Goal: Task Accomplishment & Management: Complete application form

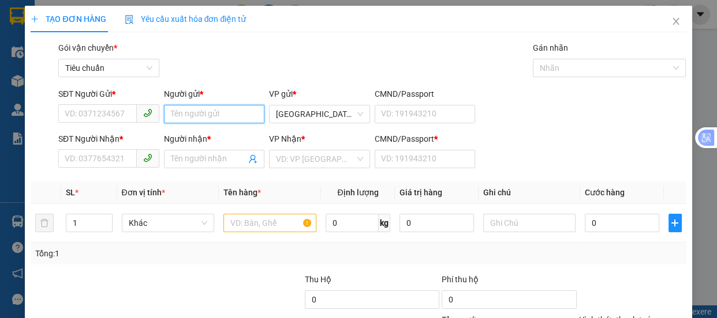
click at [185, 113] on input "Người gửi *" at bounding box center [214, 114] width 101 height 18
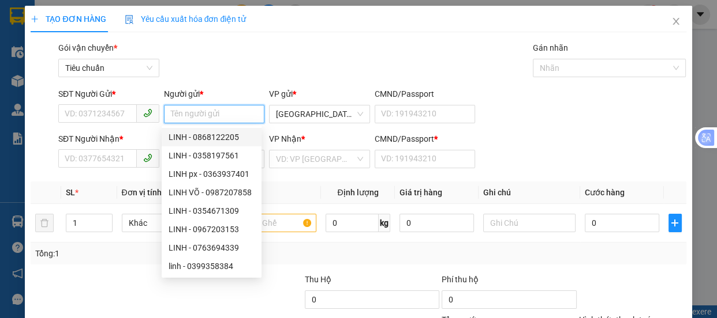
click at [187, 111] on input "Người gửi *" at bounding box center [214, 114] width 101 height 18
type input "LÂM"
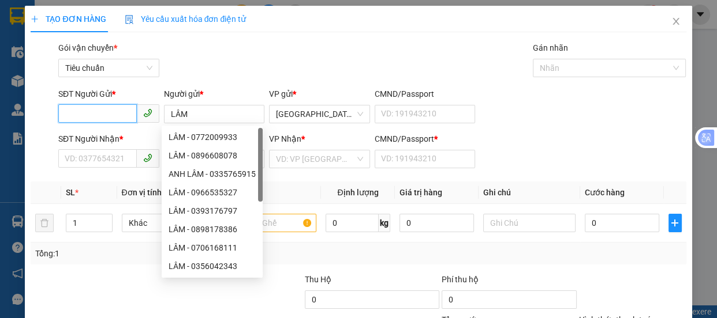
click at [77, 112] on input "SĐT Người Gửi *" at bounding box center [97, 113] width 78 height 18
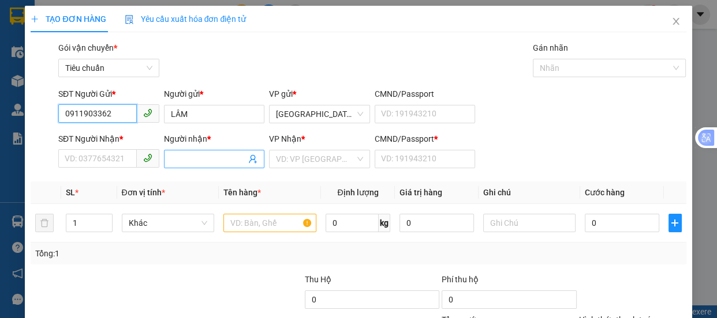
type input "0911903362"
click at [179, 159] on input "Người nhận *" at bounding box center [209, 159] width 76 height 13
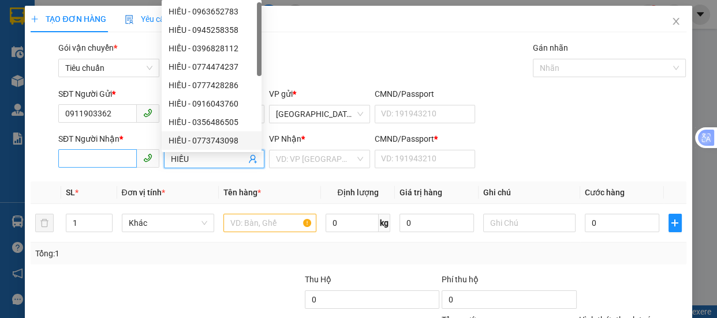
type input "HIẾU"
click at [95, 154] on input "SĐT Người Nhận *" at bounding box center [97, 158] width 78 height 18
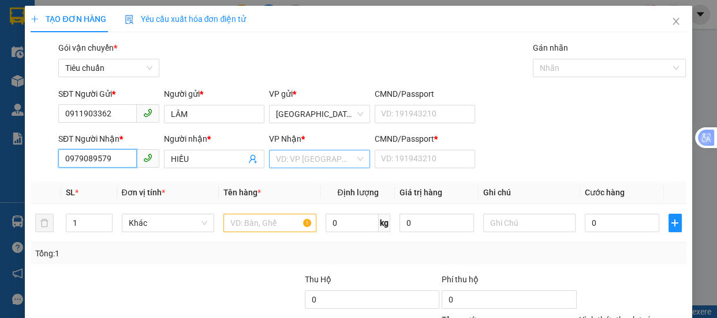
type input "0979089579"
click at [310, 157] on input "search" at bounding box center [315, 159] width 79 height 17
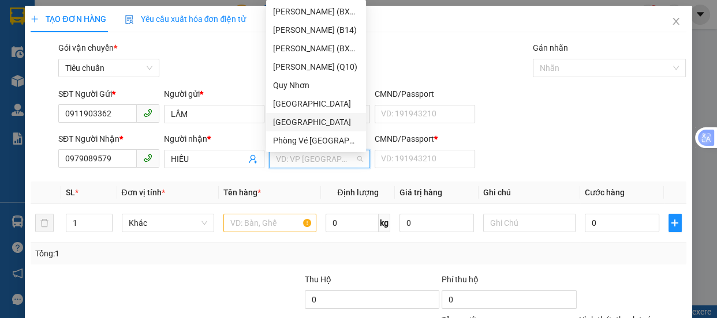
scroll to position [157, 0]
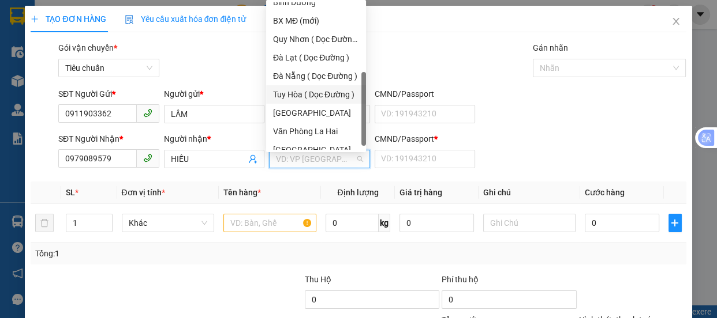
click at [317, 94] on div "Tuy Hòa ( Dọc Đường )" at bounding box center [316, 94] width 86 height 13
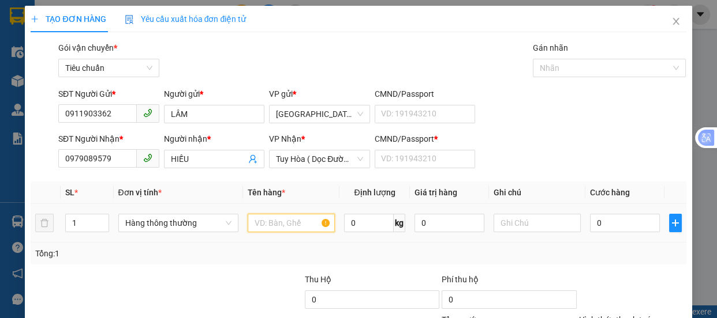
drag, startPoint x: 264, startPoint y: 224, endPoint x: 313, endPoint y: 189, distance: 60.4
click at [265, 214] on input "text" at bounding box center [290, 223] width 87 height 18
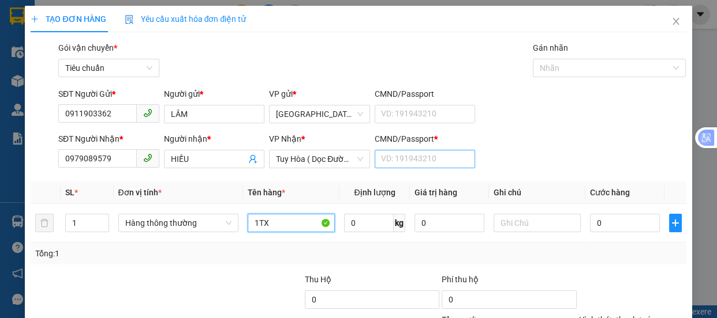
type input "1TX"
click at [392, 162] on input "CMND/Passport *" at bounding box center [424, 159] width 101 height 18
type input "0"
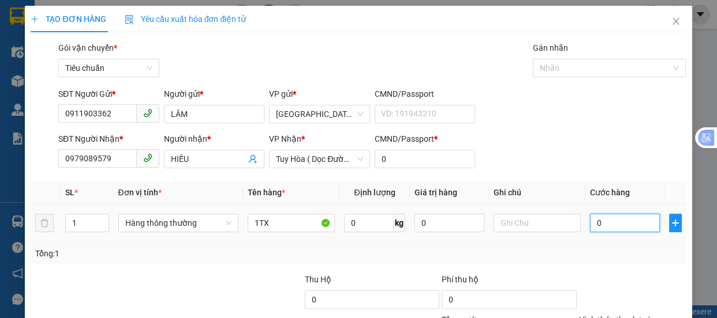
click at [592, 226] on input "0" at bounding box center [625, 223] width 70 height 18
type input "7"
type input "70"
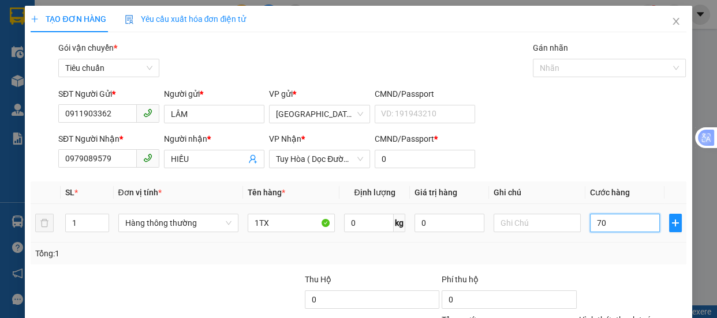
type input "70"
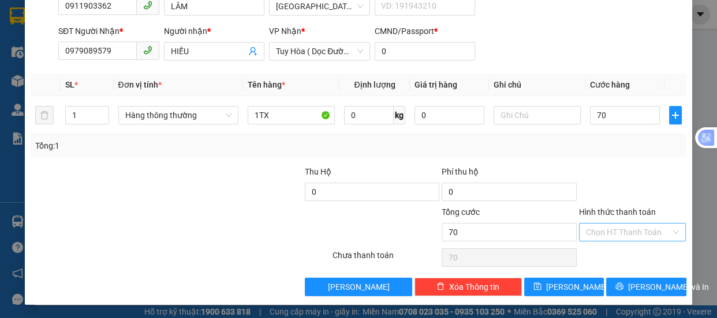
type input "70.000"
click at [606, 225] on input "Hình thức thanh toán" at bounding box center [628, 232] width 85 height 17
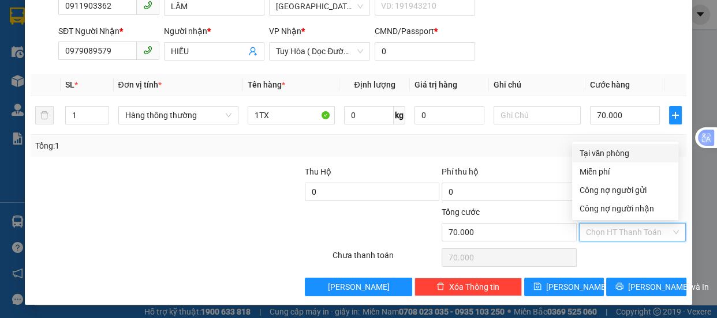
click at [607, 155] on div "Tại văn phòng" at bounding box center [625, 153] width 92 height 13
type input "0"
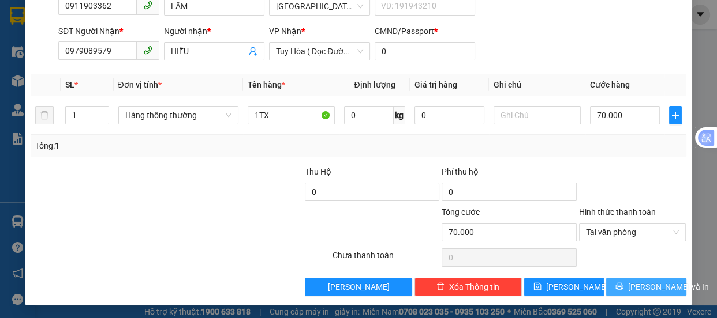
click at [633, 286] on span "[PERSON_NAME] và In" at bounding box center [668, 287] width 81 height 13
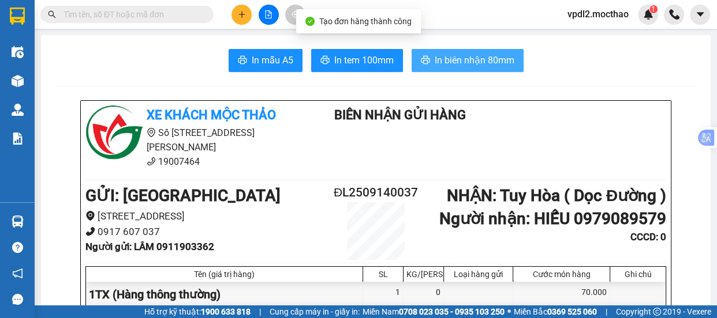
click at [457, 63] on span "In biên nhận 80mm" at bounding box center [474, 60] width 80 height 14
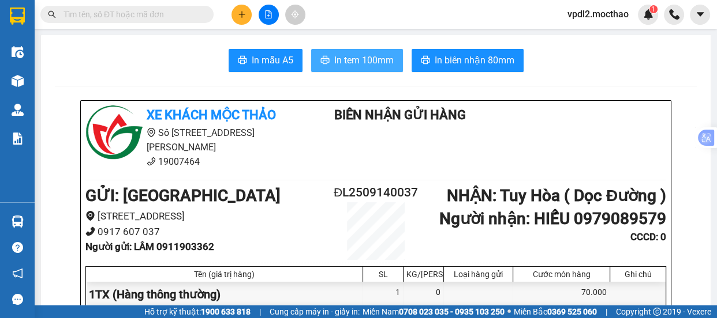
click at [342, 61] on span "In tem 100mm" at bounding box center [363, 60] width 59 height 14
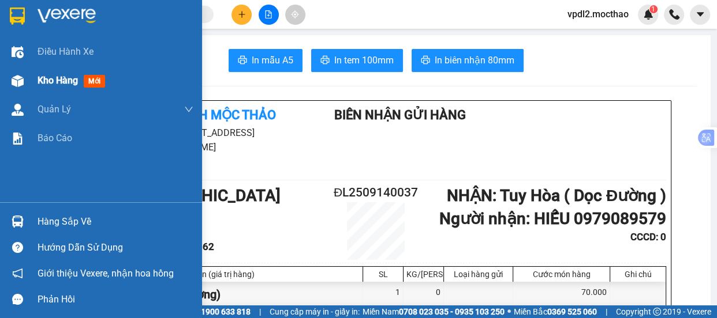
click at [57, 78] on span "Kho hàng" at bounding box center [57, 80] width 40 height 11
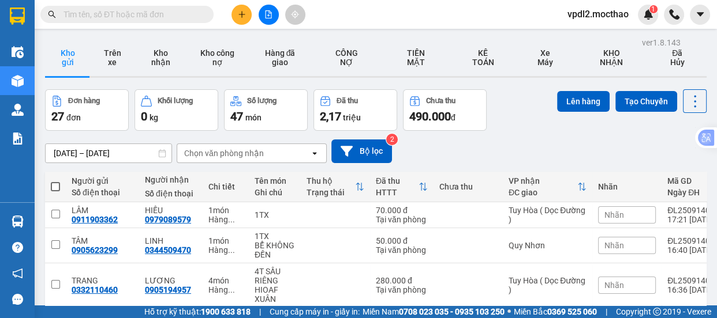
click at [52, 186] on span at bounding box center [55, 186] width 9 height 9
click at [55, 181] on input "checkbox" at bounding box center [55, 181] width 0 height 0
checkbox input "true"
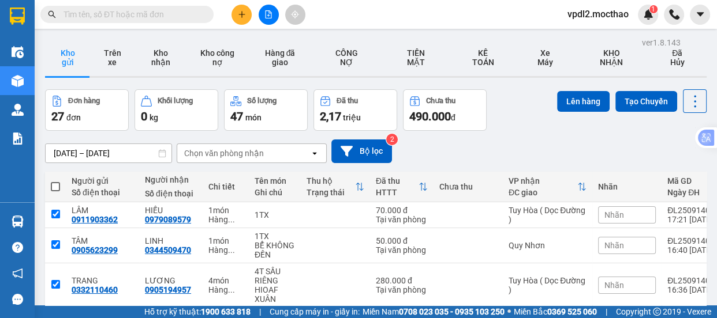
checkbox input "true"
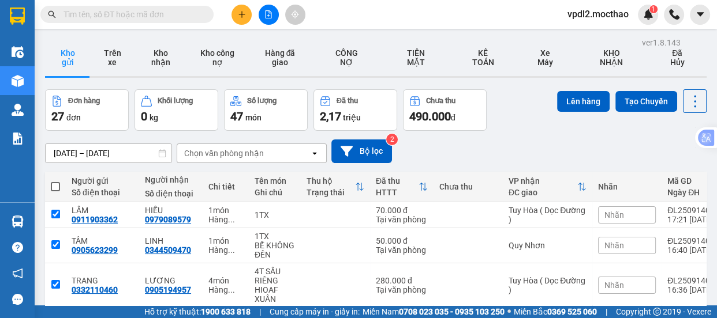
checkbox input "true"
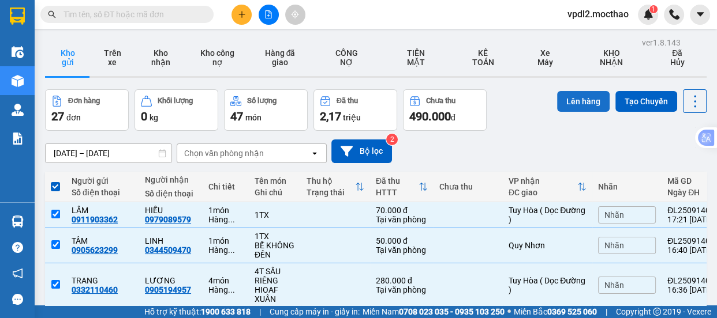
click at [571, 96] on button "Lên hàng" at bounding box center [583, 101] width 52 height 21
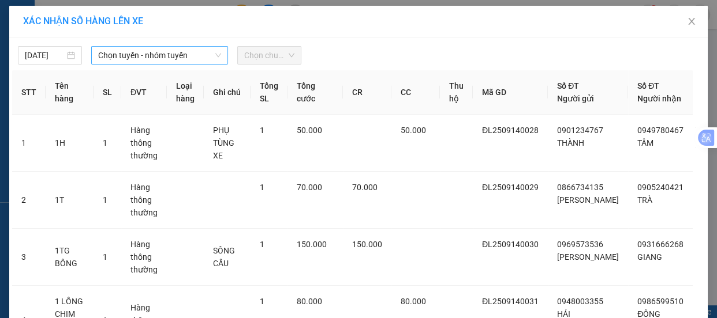
click at [167, 47] on span "Chọn tuyến - nhóm tuyến" at bounding box center [159, 55] width 123 height 17
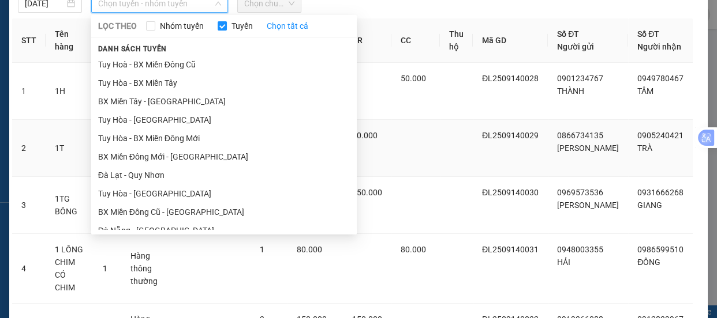
scroll to position [46, 0]
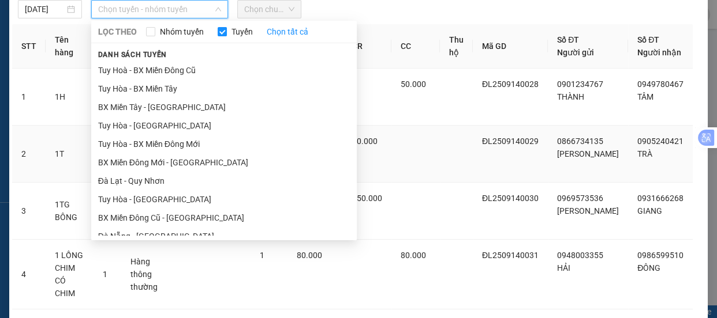
drag, startPoint x: 136, startPoint y: 181, endPoint x: 145, endPoint y: 166, distance: 17.6
click at [138, 177] on li "Đà Lạt - Quy Nhơn" at bounding box center [223, 181] width 265 height 18
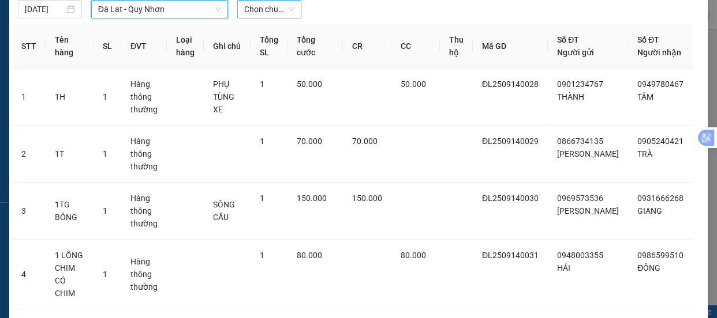
scroll to position [0, 0]
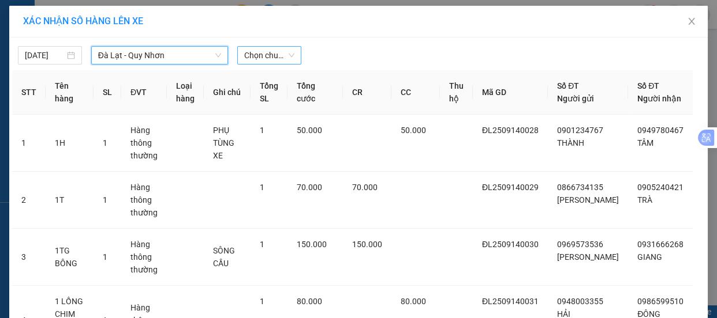
click at [280, 56] on span "Chọn chuyến" at bounding box center [269, 55] width 50 height 17
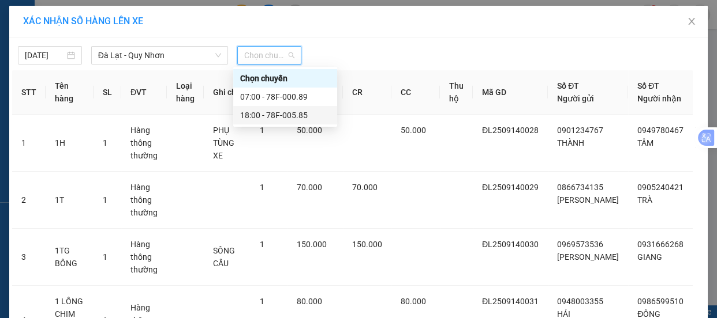
drag, startPoint x: 273, startPoint y: 118, endPoint x: 298, endPoint y: 102, distance: 29.1
click at [274, 117] on div "18:00 - 78F-005.85" at bounding box center [285, 115] width 90 height 13
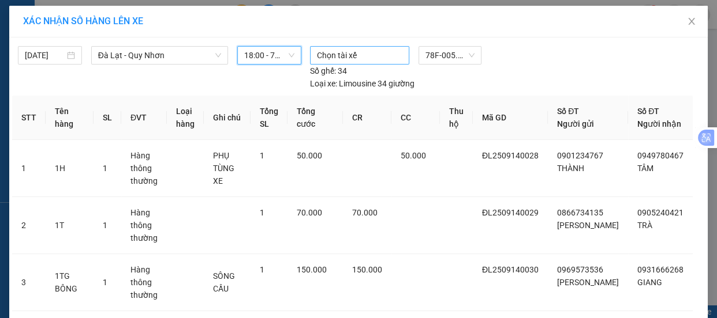
click at [370, 57] on div at bounding box center [359, 55] width 93 height 14
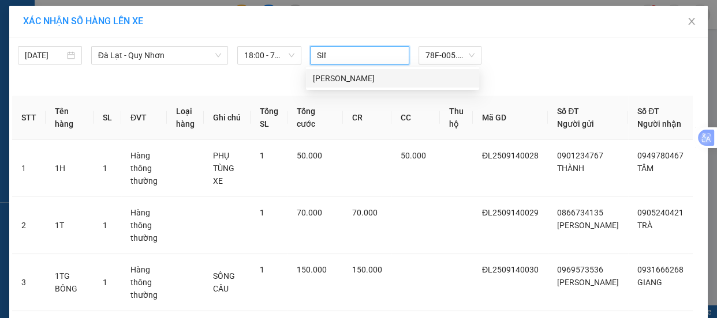
type input "SINH"
click at [335, 81] on div "[PERSON_NAME]" at bounding box center [392, 78] width 159 height 13
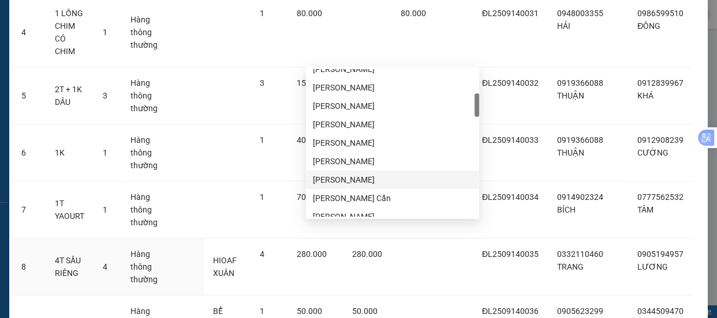
scroll to position [502, 0]
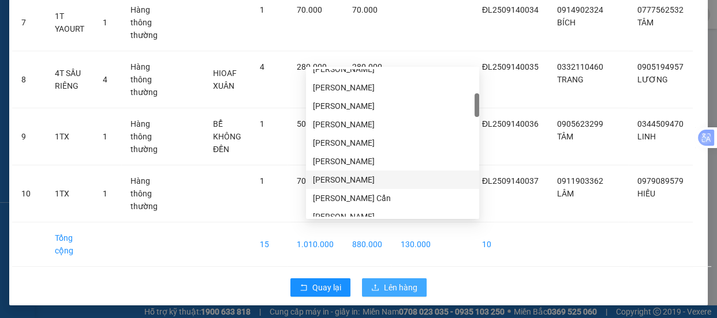
click at [393, 290] on span "Lên hàng" at bounding box center [400, 288] width 33 height 13
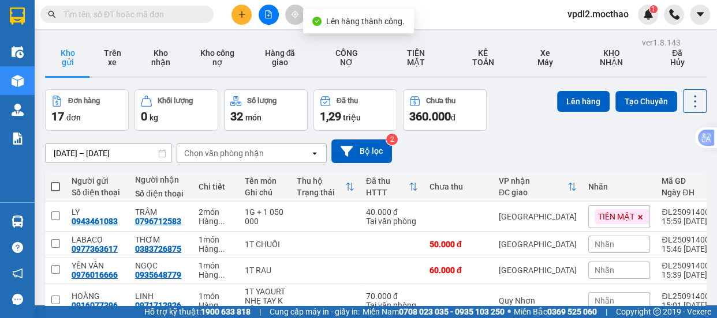
drag, startPoint x: 51, startPoint y: 183, endPoint x: 317, endPoint y: 126, distance: 272.0
click at [60, 183] on th at bounding box center [55, 187] width 21 height 31
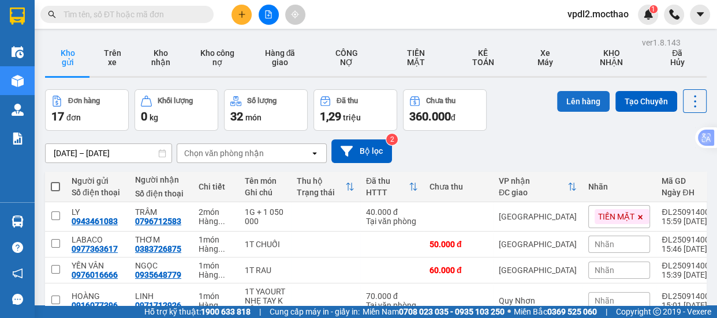
click at [580, 106] on button "Lên hàng" at bounding box center [583, 101] width 52 height 21
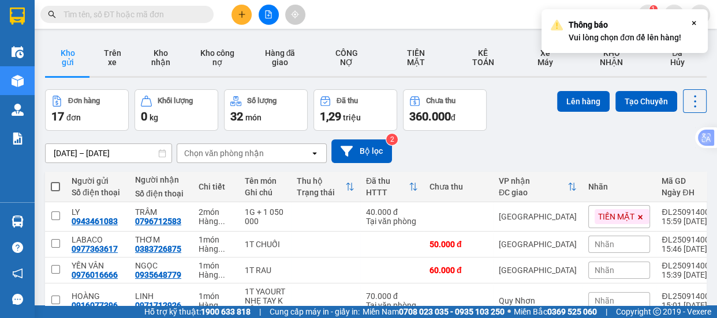
click at [53, 189] on span at bounding box center [55, 186] width 9 height 9
click at [55, 181] on input "checkbox" at bounding box center [55, 181] width 0 height 0
checkbox input "true"
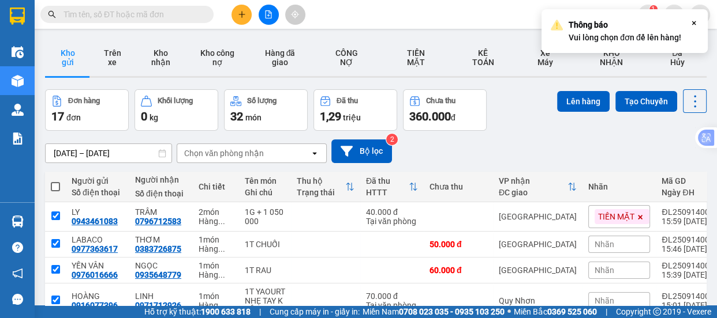
checkbox input "true"
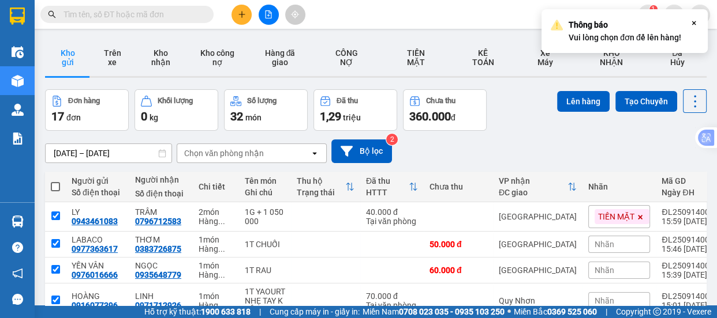
checkbox input "true"
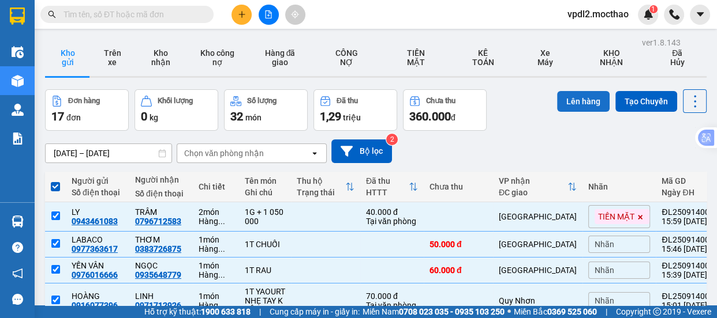
click at [578, 100] on button "Lên hàng" at bounding box center [583, 101] width 52 height 21
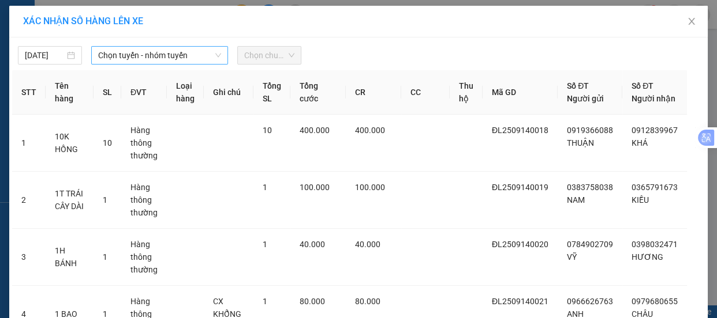
click at [187, 58] on span "Chọn tuyến - nhóm tuyến" at bounding box center [159, 55] width 123 height 17
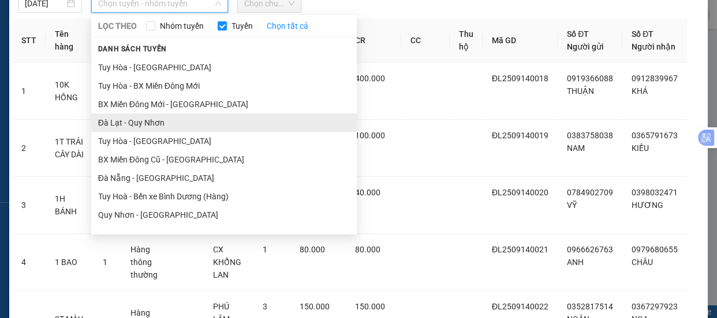
scroll to position [46, 0]
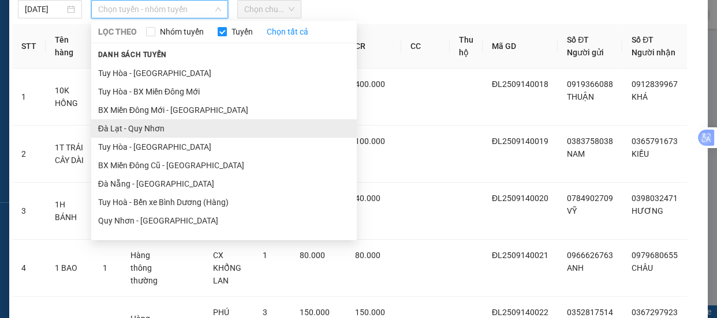
click at [141, 120] on li "Đà Lạt - Quy Nhơn" at bounding box center [223, 128] width 265 height 18
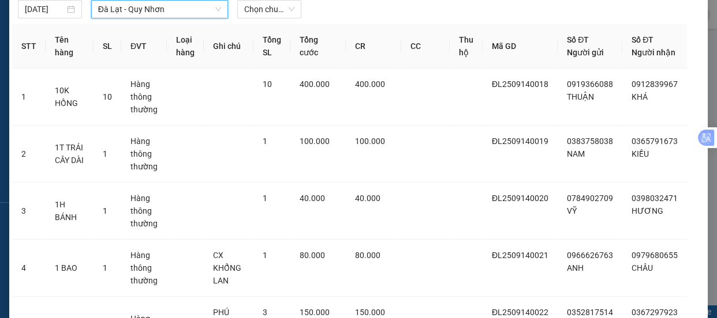
scroll to position [0, 0]
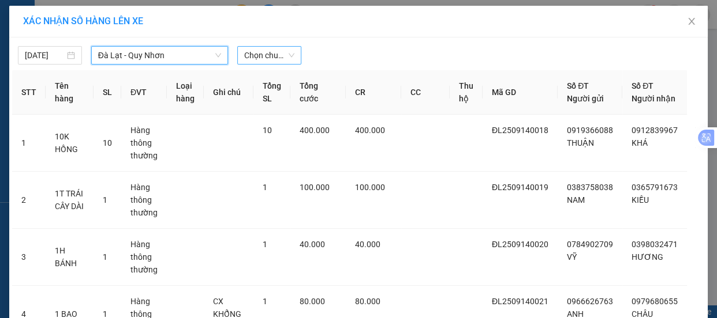
click at [282, 58] on span "Chọn chuyến" at bounding box center [269, 55] width 50 height 17
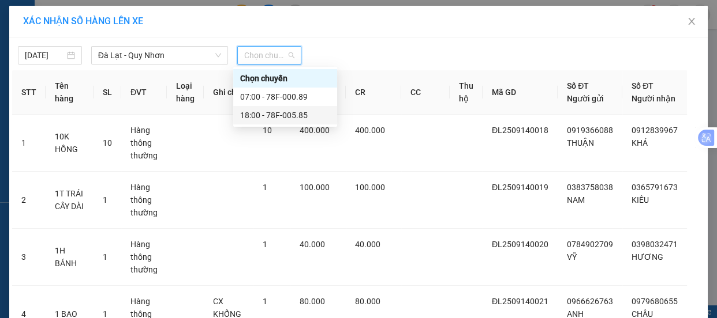
drag, startPoint x: 267, startPoint y: 118, endPoint x: 273, endPoint y: 115, distance: 6.2
click at [267, 116] on div "18:00 - 78F-005.85" at bounding box center [285, 115] width 90 height 13
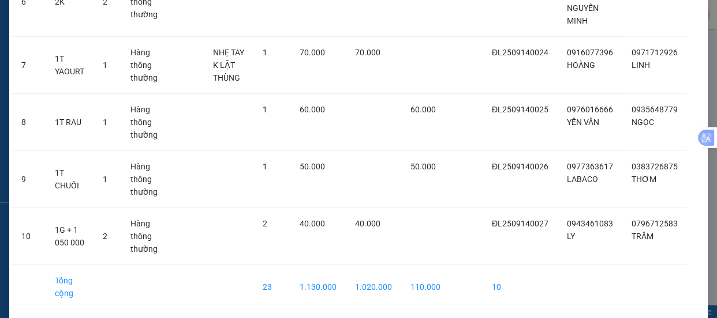
scroll to position [527, 0]
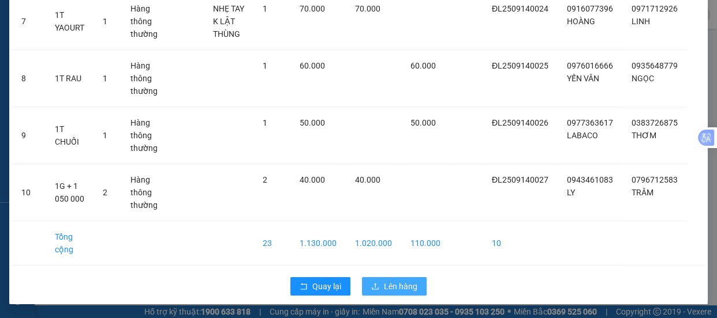
click at [398, 287] on span "Lên hàng" at bounding box center [400, 286] width 33 height 13
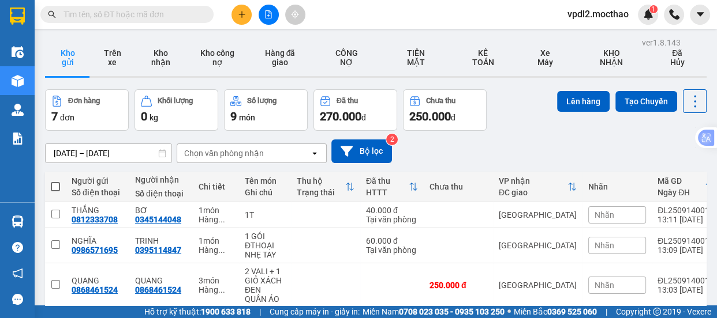
click at [56, 185] on span at bounding box center [55, 186] width 9 height 9
click at [55, 181] on input "checkbox" at bounding box center [55, 181] width 0 height 0
checkbox input "true"
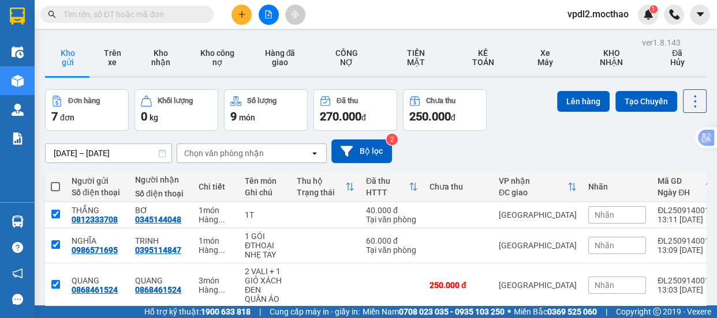
checkbox input "true"
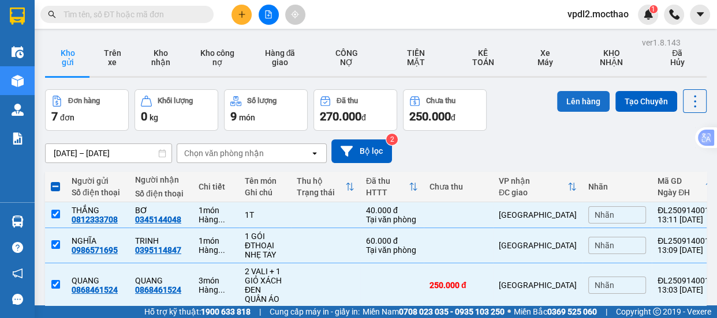
click at [573, 96] on button "Lên hàng" at bounding box center [583, 101] width 52 height 21
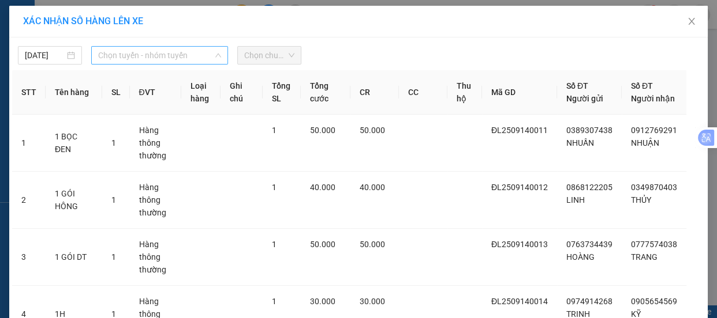
click at [179, 47] on span "Chọn tuyến - nhóm tuyến" at bounding box center [159, 55] width 123 height 17
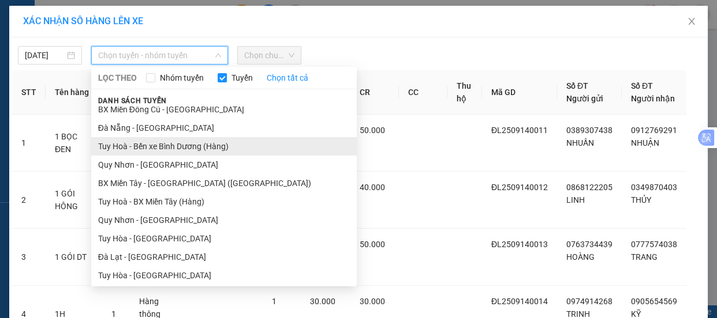
scroll to position [104, 0]
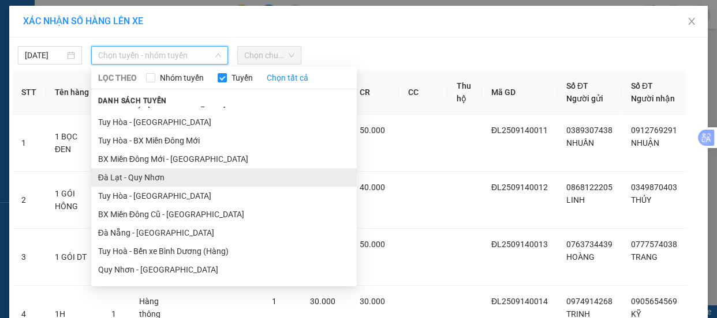
drag, startPoint x: 134, startPoint y: 179, endPoint x: 140, endPoint y: 173, distance: 8.2
click at [137, 176] on li "Đà Lạt - Quy Nhơn" at bounding box center [223, 177] width 265 height 18
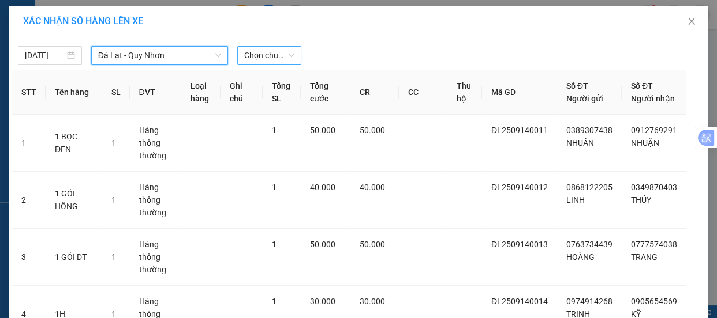
click at [289, 54] on span "Chọn chuyến" at bounding box center [269, 55] width 50 height 17
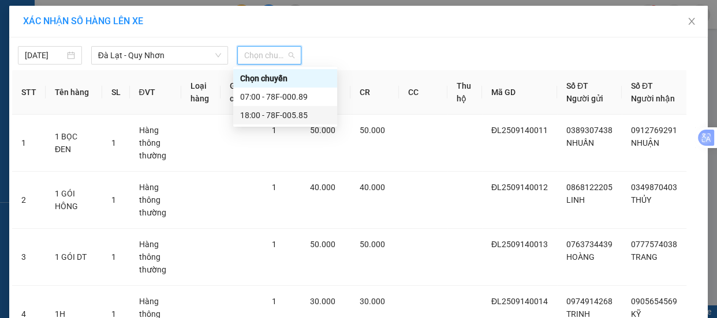
click at [277, 119] on div "18:00 - 78F-005.85" at bounding box center [285, 115] width 90 height 13
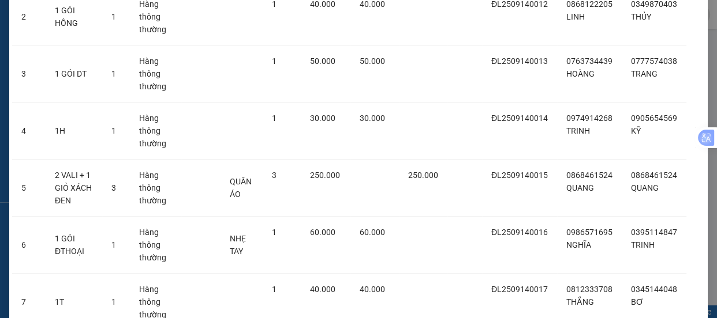
scroll to position [318, 0]
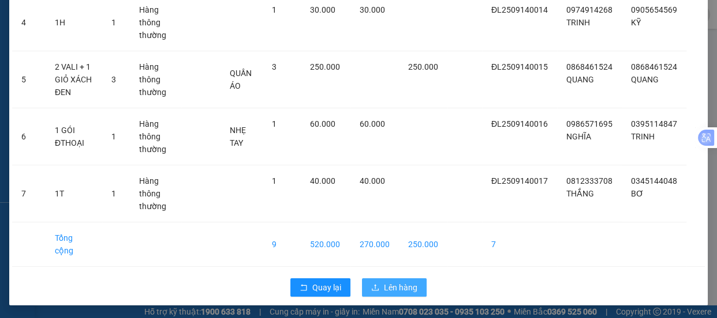
click at [399, 282] on span "Lên hàng" at bounding box center [400, 288] width 33 height 13
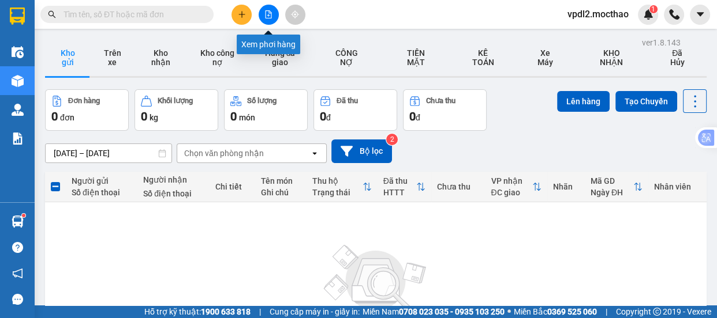
click at [272, 18] on icon "file-add" at bounding box center [268, 14] width 8 height 8
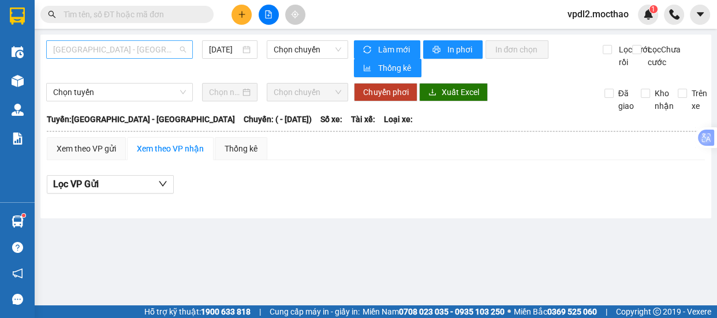
click at [136, 47] on span "[GEOGRAPHIC_DATA] - [GEOGRAPHIC_DATA]" at bounding box center [119, 49] width 133 height 17
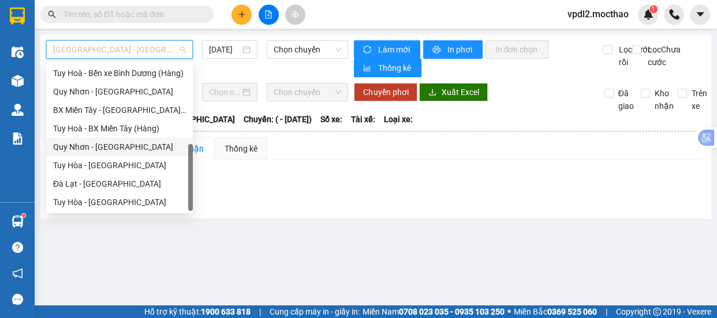
scroll to position [101, 0]
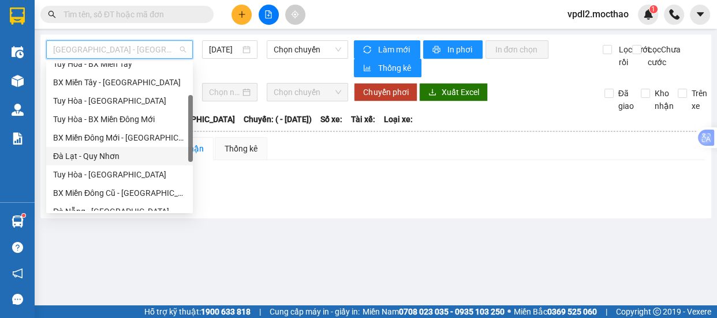
click at [93, 157] on div "Đà Lạt - Quy Nhơn" at bounding box center [119, 156] width 133 height 13
type input "[DATE]"
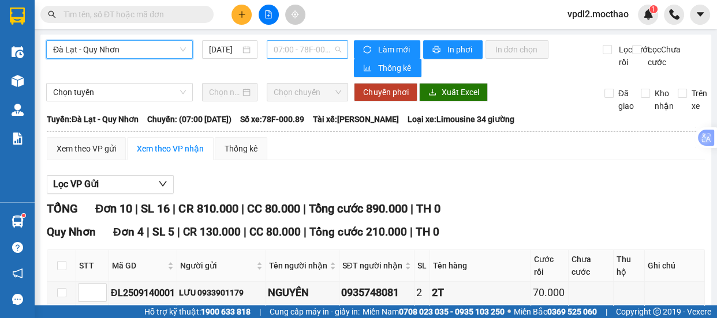
click at [318, 52] on span "07:00 - 78F-000.89" at bounding box center [306, 49] width 67 height 17
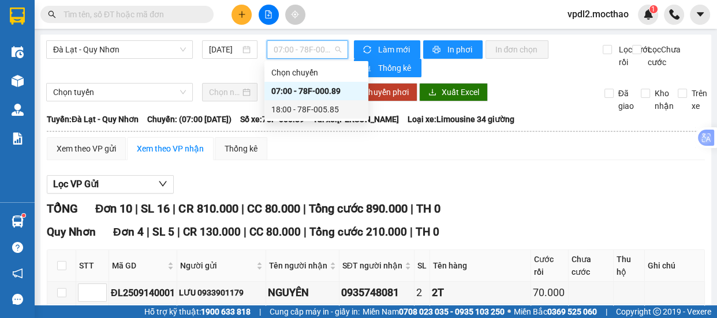
click at [316, 109] on div "18:00 - 78F-005.85" at bounding box center [316, 109] width 90 height 13
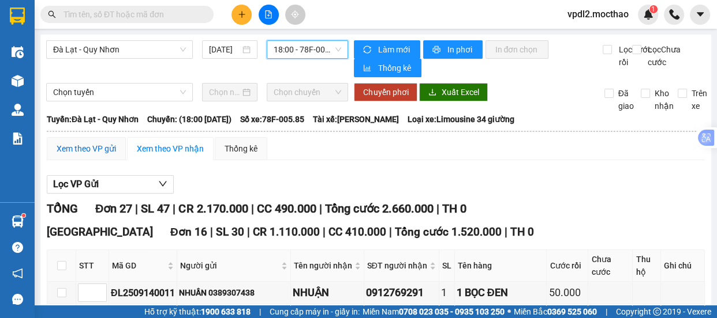
click at [91, 155] on div "Xem theo VP gửi" at bounding box center [86, 148] width 59 height 13
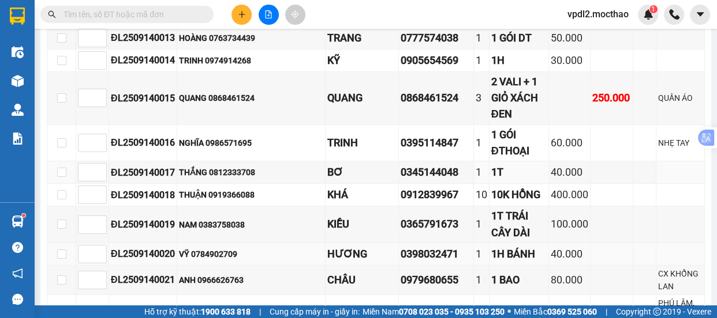
scroll to position [419, 0]
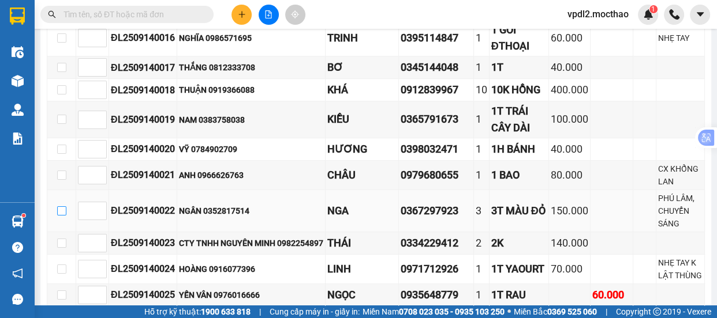
drag, startPoint x: 61, startPoint y: 253, endPoint x: 72, endPoint y: 256, distance: 11.8
click at [61, 216] on input "checkbox" at bounding box center [61, 211] width 9 height 9
checkbox input "true"
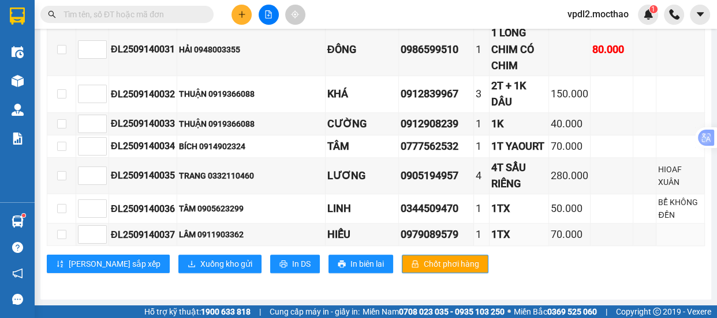
scroll to position [925, 0]
click at [200, 265] on span "Xuống kho gửi" at bounding box center [226, 264] width 52 height 13
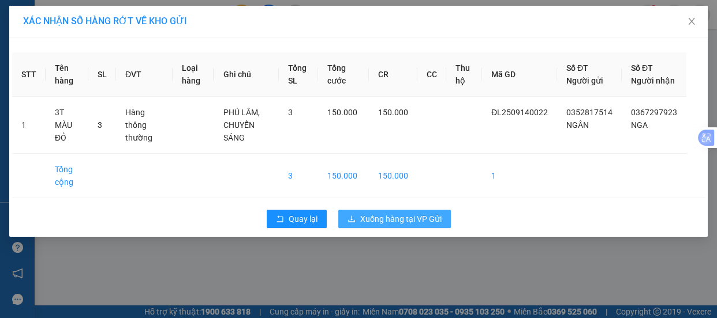
click at [355, 228] on button "Xuống hàng tại VP Gửi" at bounding box center [394, 219] width 112 height 18
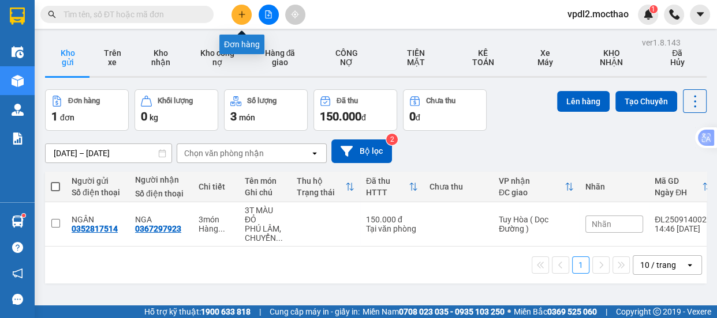
click at [240, 20] on button at bounding box center [241, 15] width 20 height 20
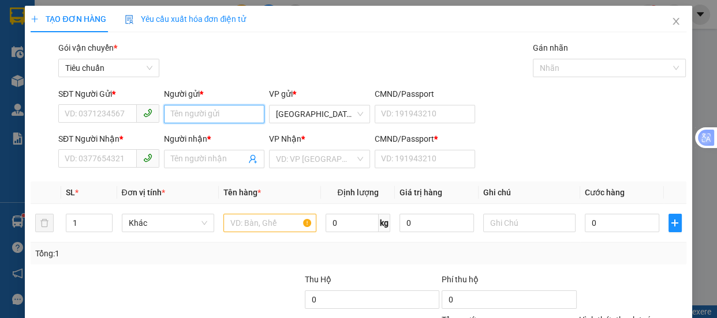
drag, startPoint x: 206, startPoint y: 118, endPoint x: 252, endPoint y: 29, distance: 99.3
click at [208, 104] on div "Người gửi * Tên người gửi" at bounding box center [214, 108] width 101 height 40
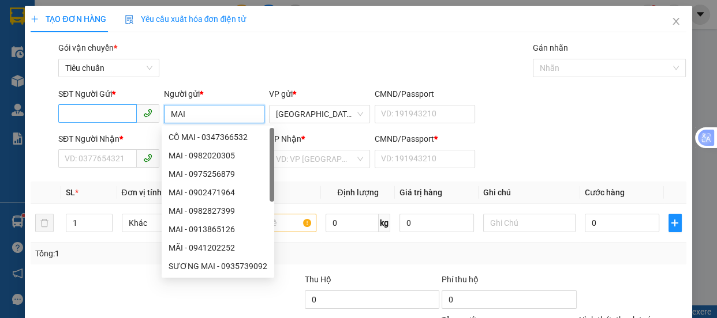
type input "MAI"
click at [76, 108] on input "SĐT Người Gửi *" at bounding box center [97, 113] width 78 height 18
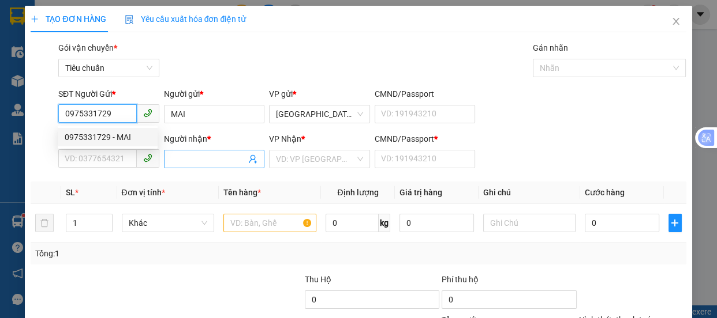
type input "0975331729"
click at [188, 154] on input "Người nhận *" at bounding box center [209, 159] width 76 height 13
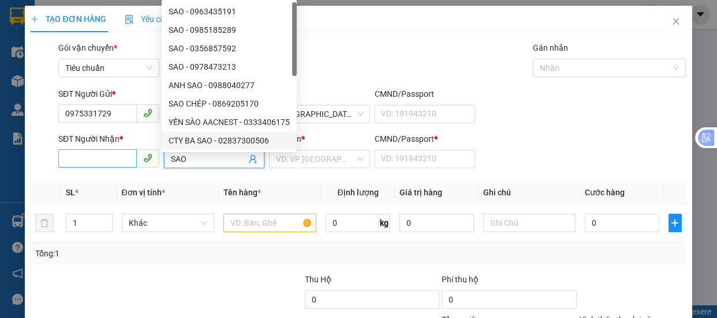
type input "SAO"
drag, startPoint x: 106, startPoint y: 157, endPoint x: 128, endPoint y: 157, distance: 21.9
click at [109, 157] on input "SĐT Người Nhận *" at bounding box center [97, 158] width 78 height 18
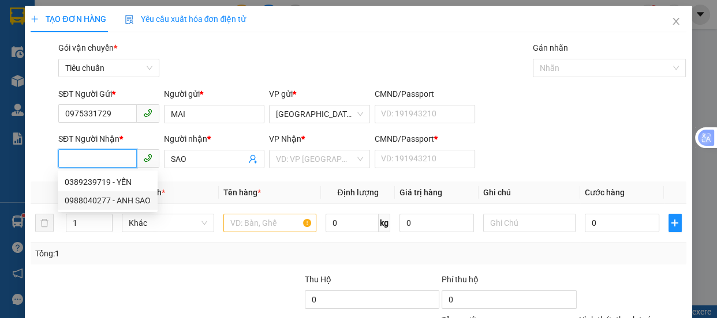
drag, startPoint x: 132, startPoint y: 200, endPoint x: 141, endPoint y: 194, distance: 10.9
click at [132, 199] on div "0988040277 - ANH SAO" at bounding box center [108, 200] width 86 height 13
type input "0988040277"
type input "ANH SAO"
type input "0"
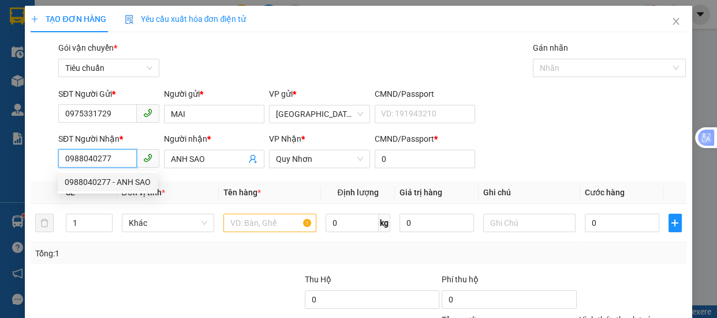
type input "60.000"
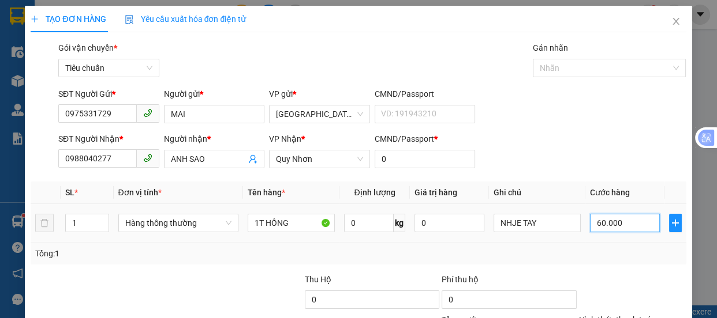
drag, startPoint x: 627, startPoint y: 220, endPoint x: 625, endPoint y: 213, distance: 7.3
click at [626, 219] on input "60.000" at bounding box center [625, 223] width 70 height 18
type input "7"
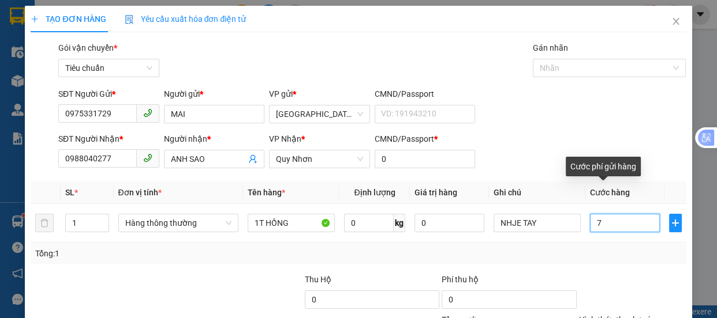
type input "70"
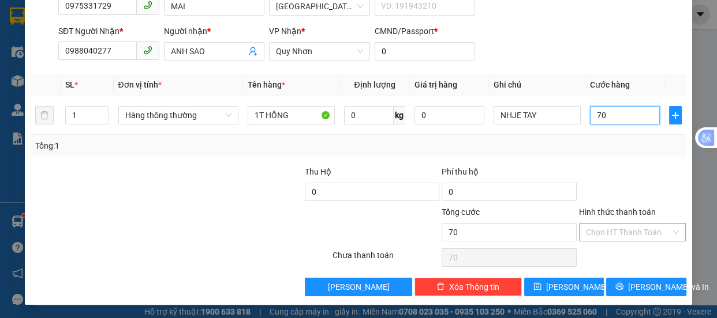
click at [607, 241] on div "Chọn HT Thanh Toán" at bounding box center [632, 232] width 107 height 18
type input "70"
type input "70.000"
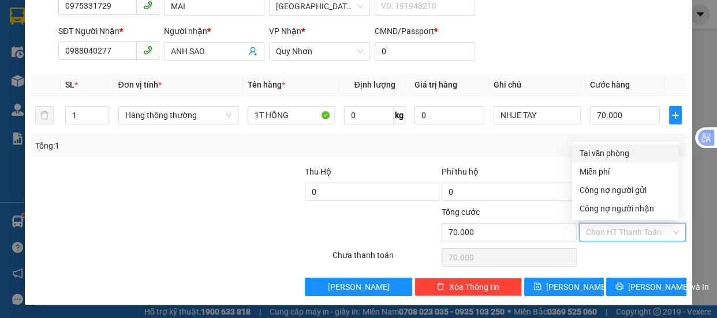
click at [614, 153] on div "Tại văn phòng" at bounding box center [625, 153] width 92 height 13
type input "0"
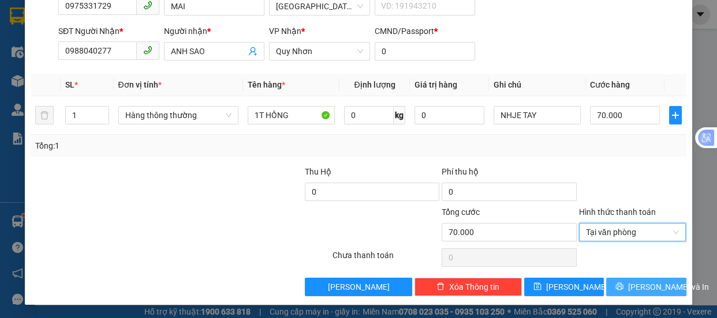
click at [637, 289] on span "[PERSON_NAME] và In" at bounding box center [668, 287] width 81 height 13
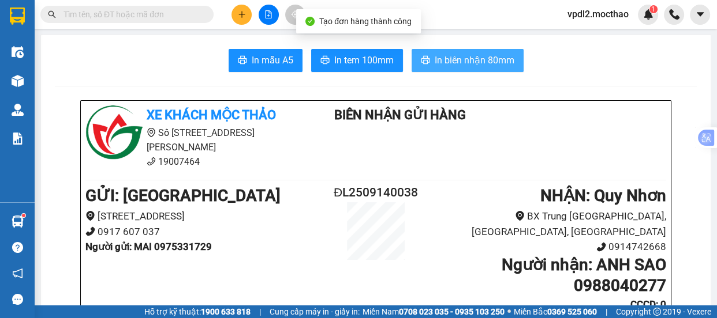
click at [449, 61] on span "In biên nhận 80mm" at bounding box center [474, 60] width 80 height 14
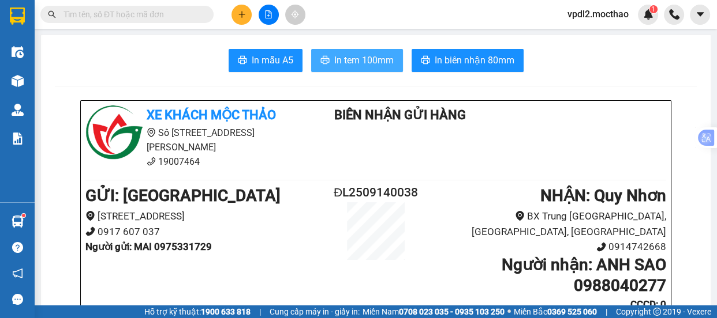
click at [355, 58] on span "In tem 100mm" at bounding box center [363, 60] width 59 height 14
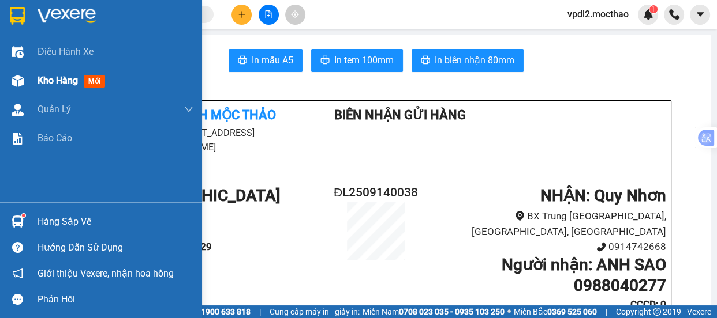
click at [42, 84] on span "Kho hàng" at bounding box center [57, 80] width 40 height 11
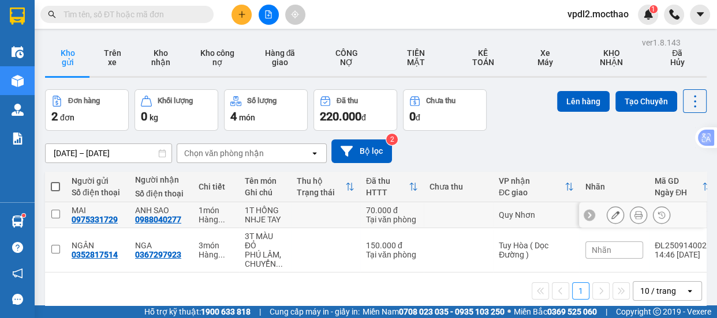
drag, startPoint x: 52, startPoint y: 214, endPoint x: 261, endPoint y: 167, distance: 214.0
click at [54, 213] on input "checkbox" at bounding box center [55, 214] width 9 height 9
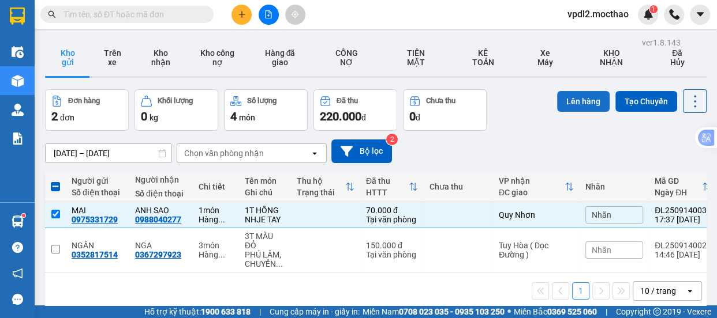
click at [576, 102] on button "Lên hàng" at bounding box center [583, 101] width 52 height 21
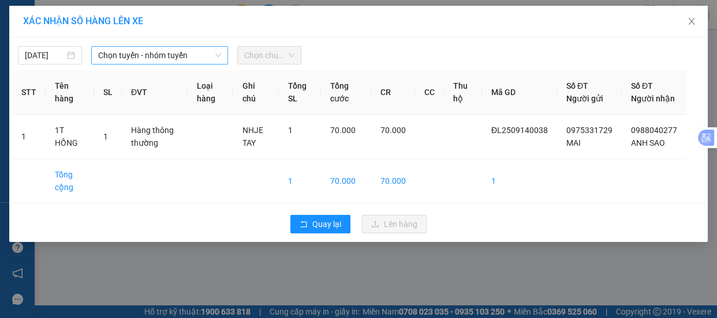
click at [170, 55] on span "Chọn tuyến - nhóm tuyến" at bounding box center [159, 55] width 123 height 17
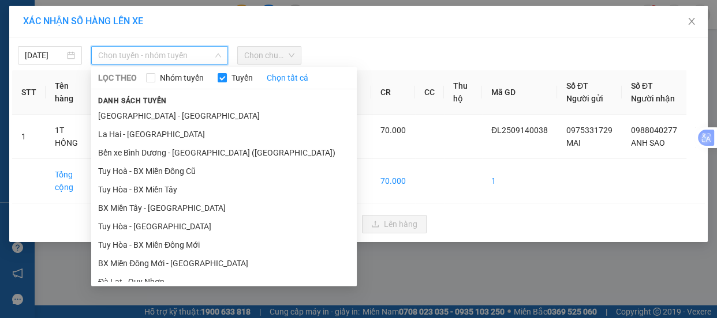
drag, startPoint x: 142, startPoint y: 179, endPoint x: 233, endPoint y: 110, distance: 114.8
click at [151, 273] on li "Đà Lạt - Quy Nhơn" at bounding box center [223, 282] width 265 height 18
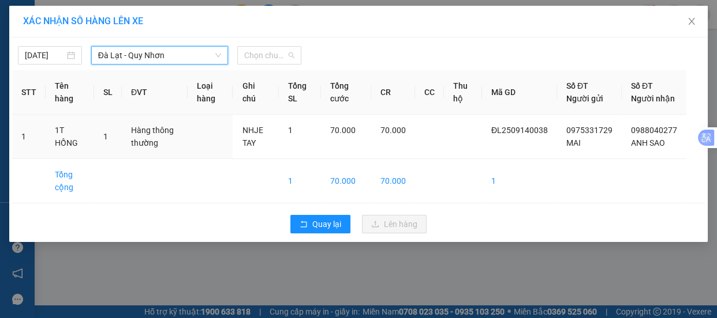
drag, startPoint x: 288, startPoint y: 56, endPoint x: 306, endPoint y: 96, distance: 43.9
click at [294, 61] on div "Chọn chuyến" at bounding box center [269, 55] width 64 height 18
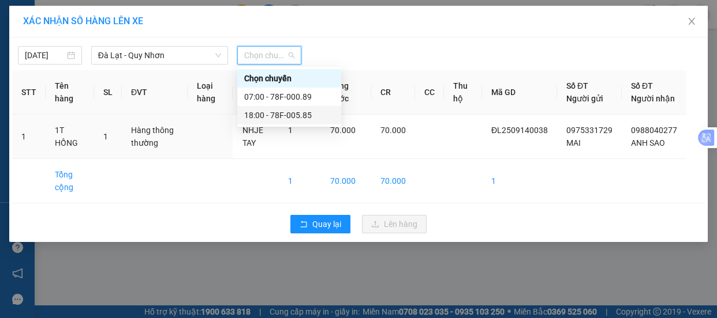
drag, startPoint x: 278, startPoint y: 115, endPoint x: 363, endPoint y: 149, distance: 91.7
click at [283, 117] on div "18:00 - 78F-005.85" at bounding box center [289, 115] width 90 height 13
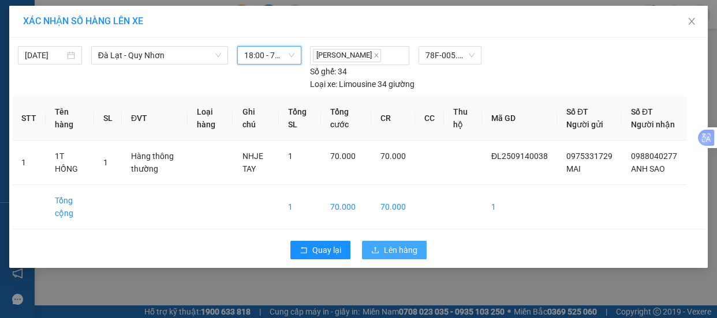
drag, startPoint x: 403, startPoint y: 267, endPoint x: 391, endPoint y: 245, distance: 25.0
click at [402, 257] on span "Lên hàng" at bounding box center [400, 250] width 33 height 13
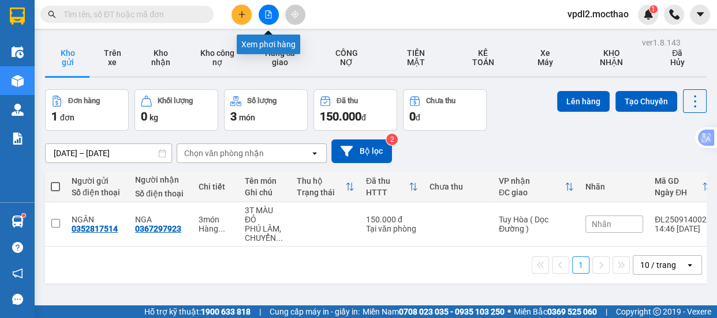
click at [268, 13] on icon "file-add" at bounding box center [268, 14] width 8 height 8
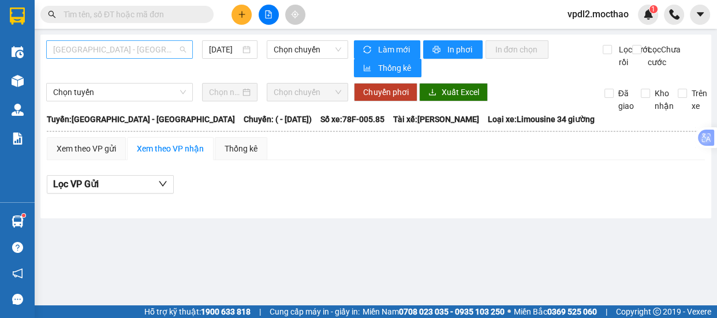
click at [144, 51] on span "[GEOGRAPHIC_DATA] - [GEOGRAPHIC_DATA]" at bounding box center [119, 49] width 133 height 17
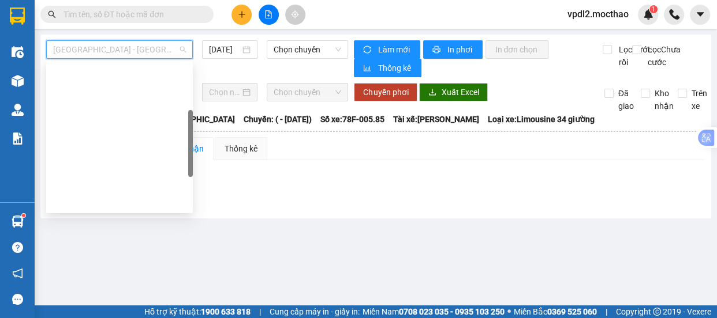
click at [97, 251] on div "Đà Lạt - Quy Nhơn" at bounding box center [119, 257] width 133 height 13
type input "[DATE]"
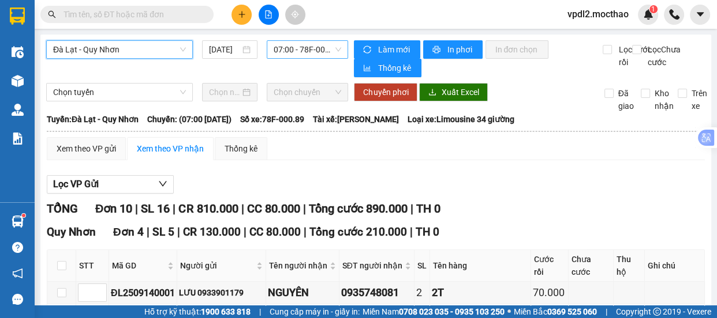
click at [322, 54] on span "07:00 - 78F-000.89" at bounding box center [306, 49] width 67 height 17
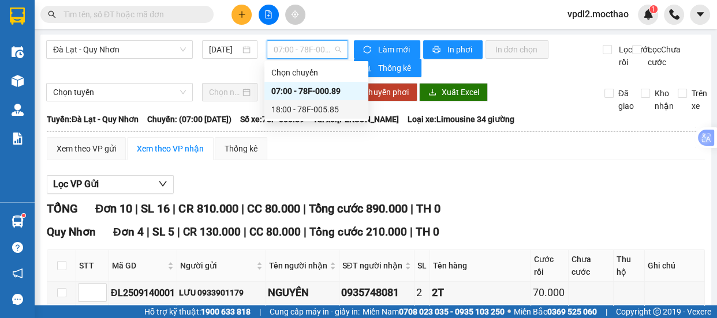
click at [309, 106] on div "18:00 - 78F-005.85" at bounding box center [316, 109] width 90 height 13
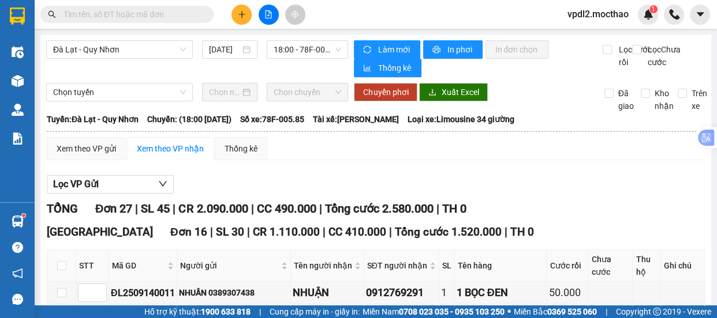
click at [239, 17] on icon "plus" at bounding box center [242, 14] width 8 height 8
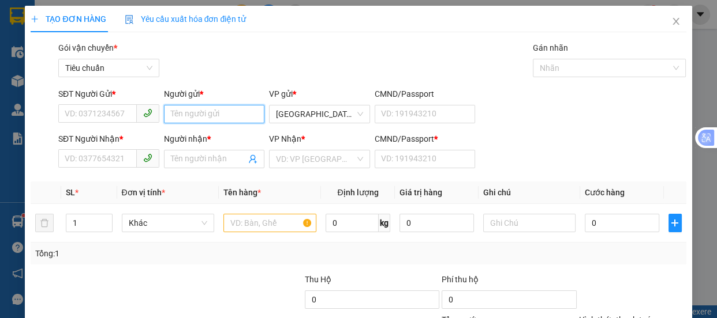
drag, startPoint x: 175, startPoint y: 118, endPoint x: 186, endPoint y: 110, distance: 13.6
click at [178, 115] on input "Người gửi *" at bounding box center [214, 114] width 101 height 18
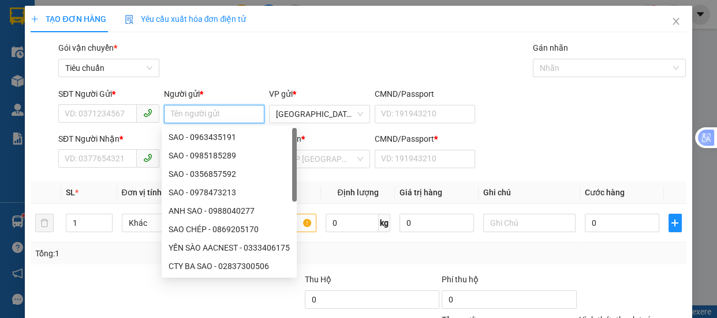
type input "D"
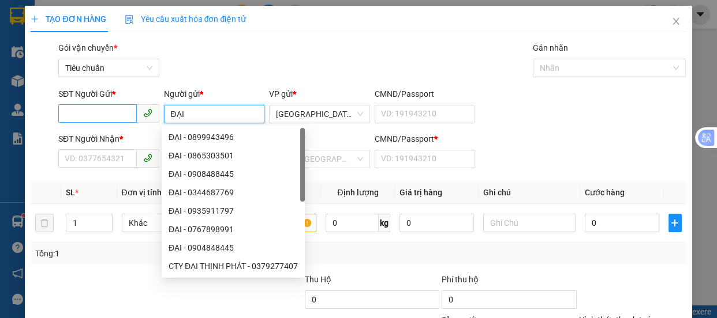
type input "ĐẠI"
click at [91, 117] on input "SĐT Người Gửi *" at bounding box center [97, 113] width 78 height 18
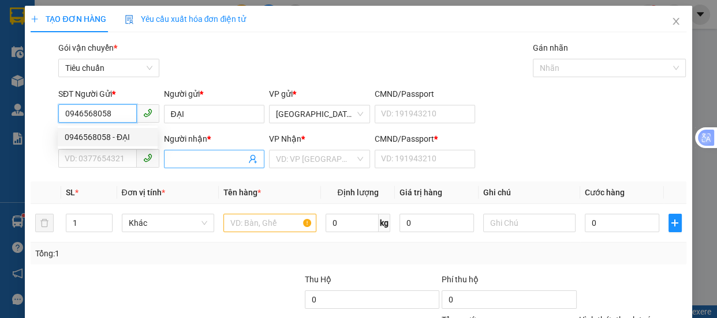
type input "0946568058"
click at [202, 159] on input "Người nhận *" at bounding box center [209, 159] width 76 height 13
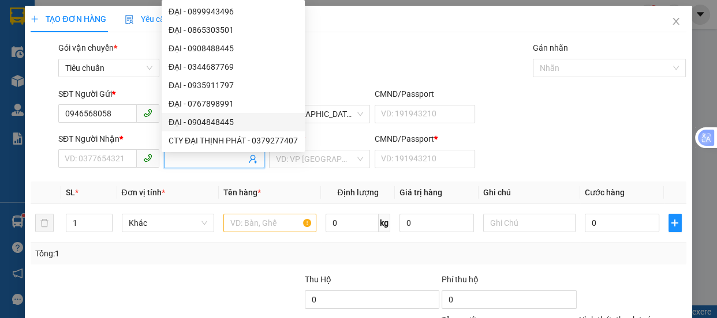
click at [182, 162] on input "Người nhận *" at bounding box center [209, 159] width 76 height 13
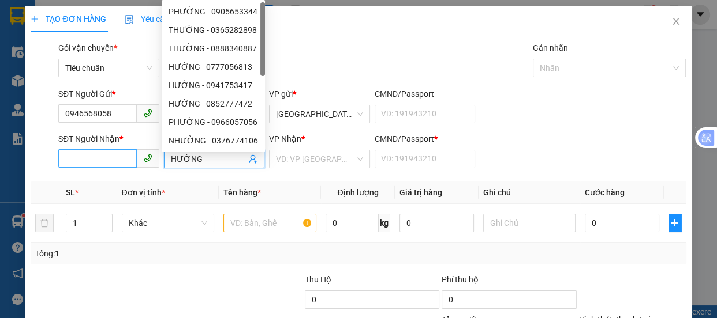
type input "HƯỜNG"
click at [84, 163] on input "SĐT Người Nhận *" at bounding box center [97, 158] width 78 height 18
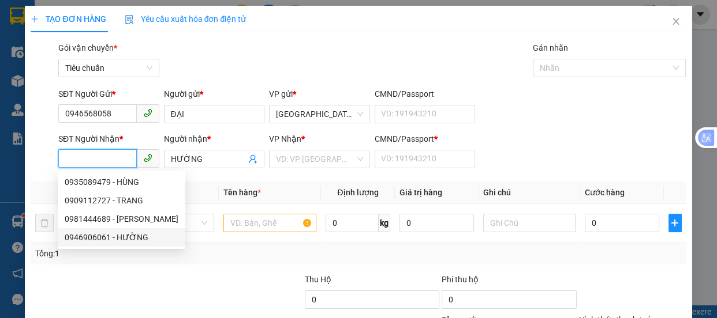
click at [132, 238] on div "0946906061 - HƯỜNG" at bounding box center [122, 237] width 114 height 13
type input "0946906061"
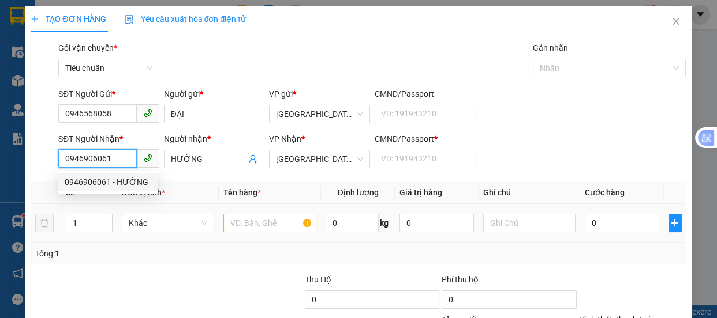
type input "30.000"
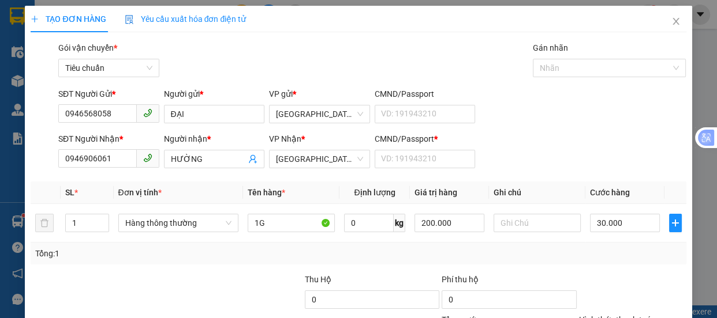
drag, startPoint x: 609, startPoint y: 153, endPoint x: 643, endPoint y: 170, distance: 37.9
click at [609, 255] on div "Tại văn phòng" at bounding box center [625, 261] width 92 height 13
type input "0"
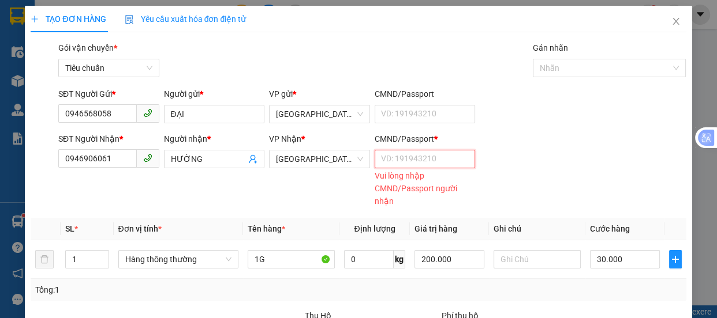
click at [401, 150] on input "CMND/Passport *" at bounding box center [424, 159] width 101 height 18
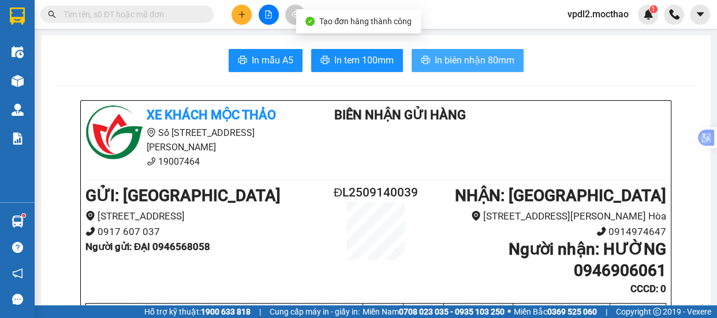
click at [462, 63] on span "In biên nhận 80mm" at bounding box center [474, 60] width 80 height 14
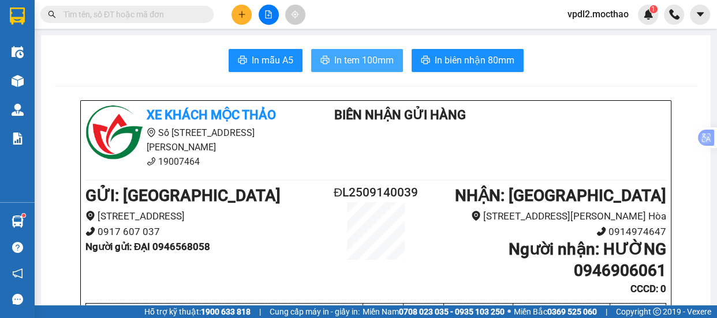
click at [353, 63] on span "In tem 100mm" at bounding box center [363, 60] width 59 height 14
click at [247, 18] on button at bounding box center [241, 15] width 20 height 20
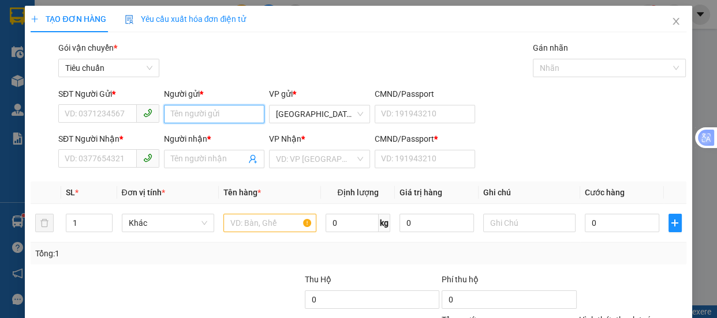
drag, startPoint x: 179, startPoint y: 122, endPoint x: 357, endPoint y: 45, distance: 193.0
click at [200, 116] on input "Người gửi *" at bounding box center [214, 114] width 101 height 18
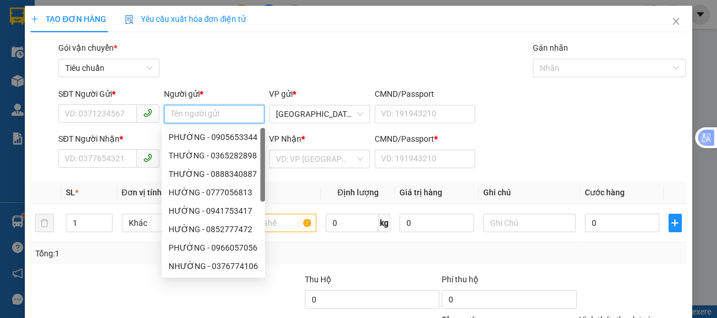
type input "D"
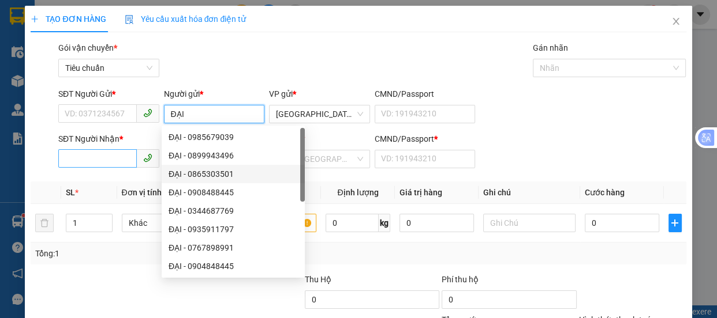
type input "ĐẠI"
drag, startPoint x: 81, startPoint y: 159, endPoint x: 158, endPoint y: 156, distance: 77.4
click at [84, 157] on input "SĐT Người Nhận *" at bounding box center [97, 158] width 78 height 18
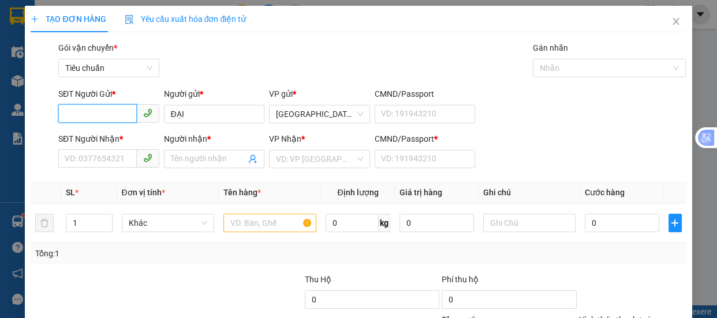
click at [88, 110] on input "SĐT Người Gửi *" at bounding box center [97, 113] width 78 height 18
type input "0946"
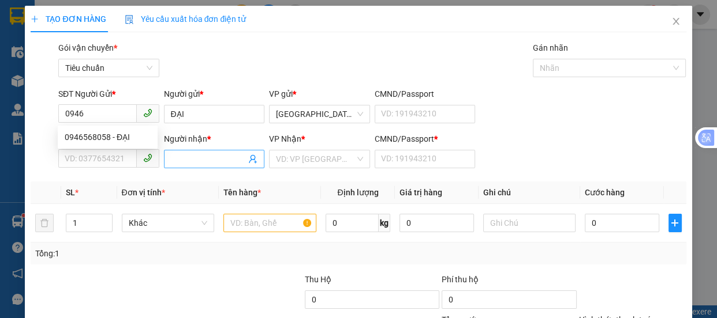
drag, startPoint x: 188, startPoint y: 164, endPoint x: 197, endPoint y: 152, distance: 15.2
click at [197, 152] on span at bounding box center [214, 159] width 101 height 18
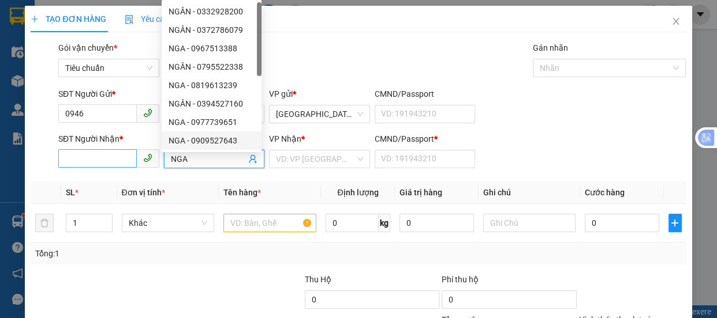
type input "NGA"
click at [94, 150] on input "SĐT Người Nhận *" at bounding box center [97, 158] width 78 height 18
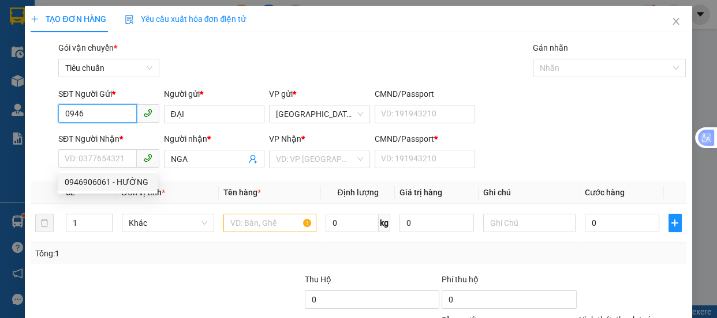
click at [87, 119] on input "0946" at bounding box center [97, 113] width 78 height 18
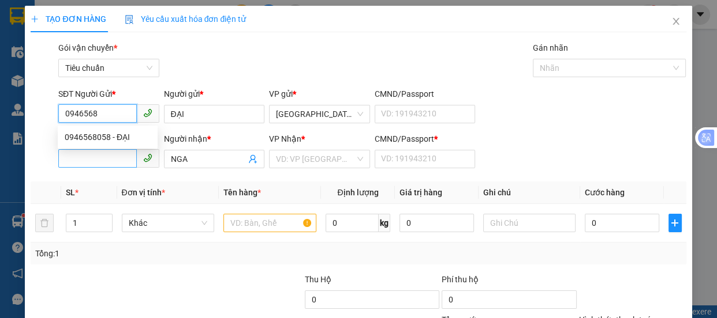
type input "0946568"
drag, startPoint x: 89, startPoint y: 162, endPoint x: 110, endPoint y: 132, distance: 36.4
click at [89, 159] on input "SĐT Người Nhận *" at bounding box center [97, 158] width 78 height 18
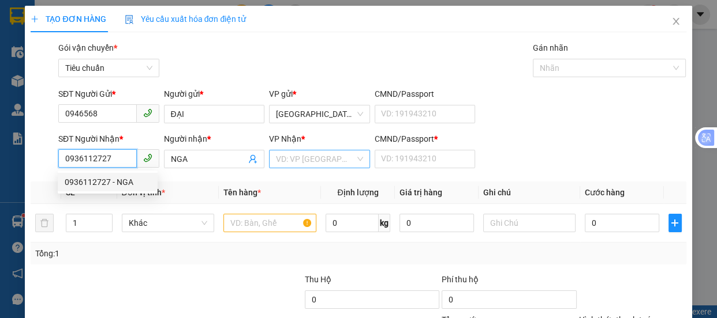
type input "0936112727"
click at [306, 156] on input "search" at bounding box center [315, 159] width 79 height 17
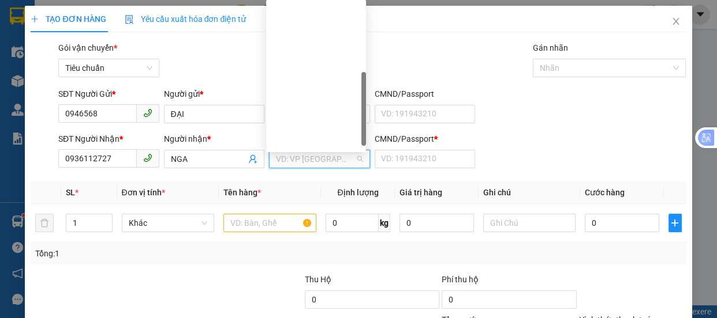
click at [322, 190] on div "Quy Nhơn ( Dọc Đường )" at bounding box center [316, 196] width 86 height 13
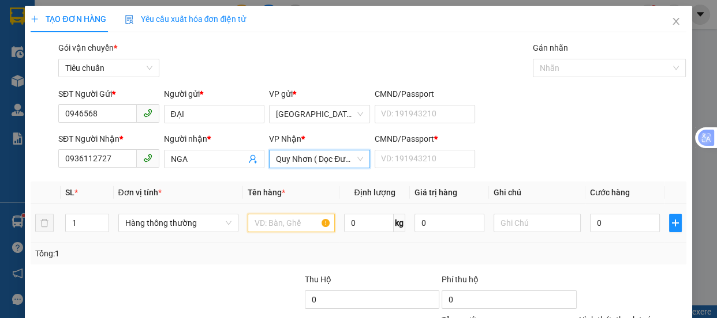
drag, startPoint x: 265, startPoint y: 221, endPoint x: 269, endPoint y: 183, distance: 37.7
click at [265, 208] on td at bounding box center [291, 223] width 96 height 39
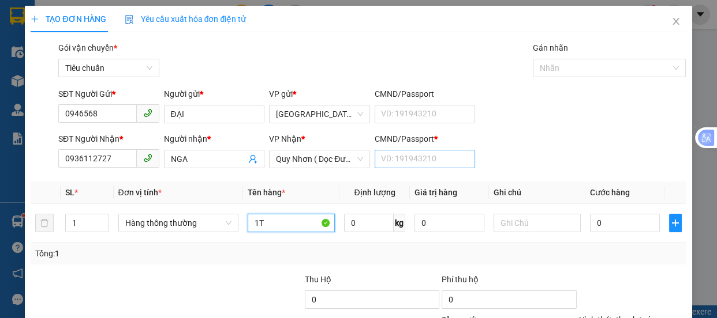
type input "1T"
drag, startPoint x: 409, startPoint y: 164, endPoint x: 401, endPoint y: 8, distance: 156.6
click at [408, 159] on input "CMND/Passport *" at bounding box center [424, 159] width 101 height 18
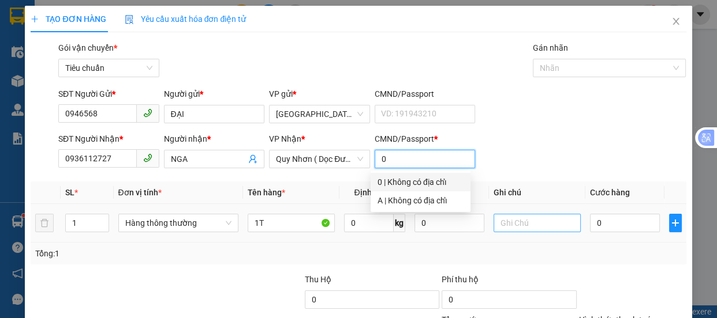
type input "0"
click at [506, 216] on input "text" at bounding box center [536, 223] width 87 height 18
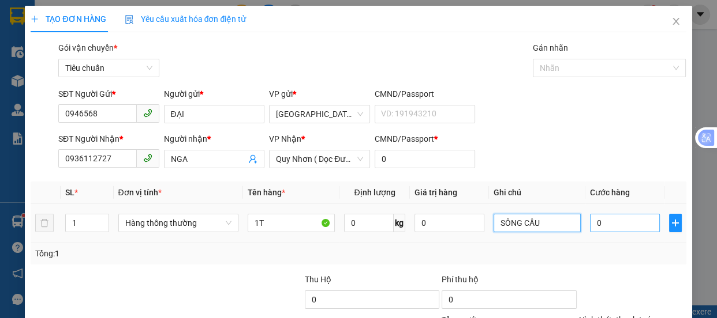
type input "SÔNG CẦU"
click at [620, 225] on input "0" at bounding box center [625, 223] width 70 height 18
type input "5"
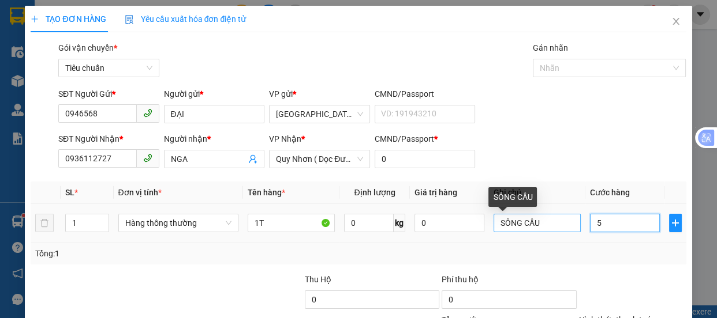
type input "50"
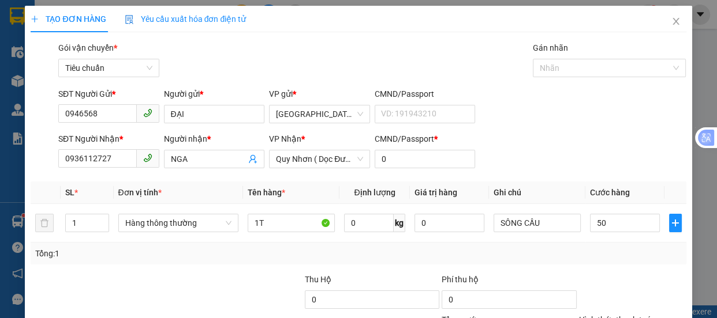
type input "50.000"
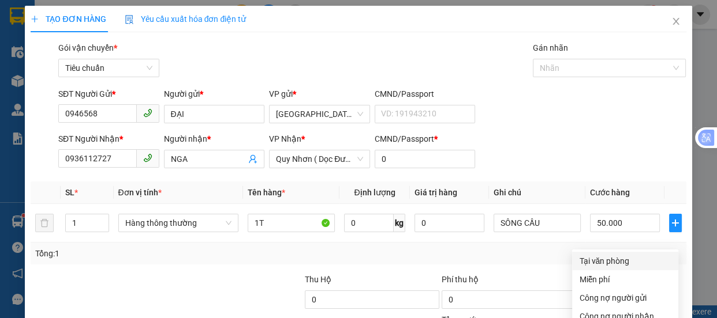
click at [601, 255] on div "Tại văn phòng" at bounding box center [625, 261] width 92 height 13
type input "0"
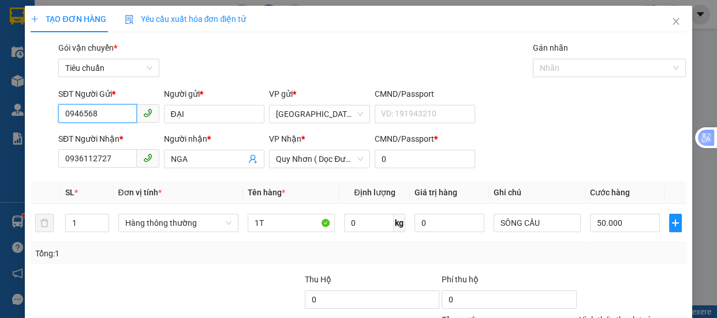
click at [100, 115] on input "0946568" at bounding box center [97, 113] width 78 height 18
type input "0946568058"
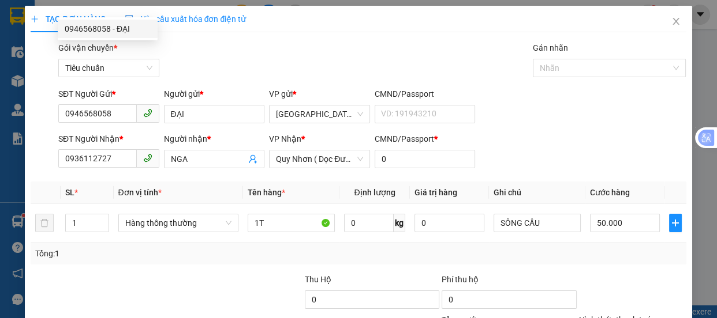
drag, startPoint x: 640, startPoint y: 286, endPoint x: 530, endPoint y: 231, distance: 123.6
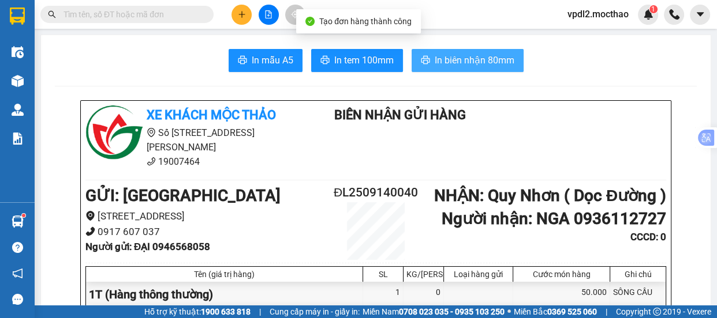
drag, startPoint x: 466, startPoint y: 62, endPoint x: 580, endPoint y: 57, distance: 113.8
click at [467, 62] on span "In biên nhận 80mm" at bounding box center [474, 60] width 80 height 14
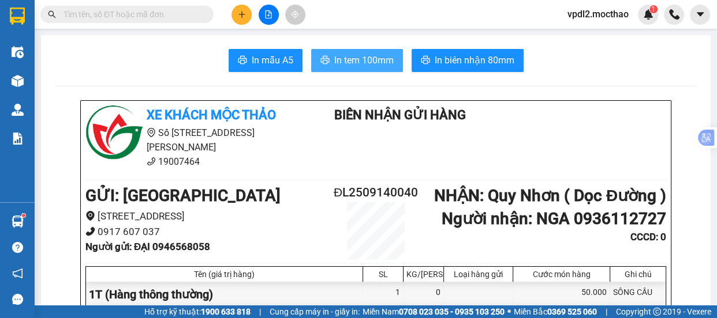
click at [347, 65] on span "In tem 100mm" at bounding box center [363, 60] width 59 height 14
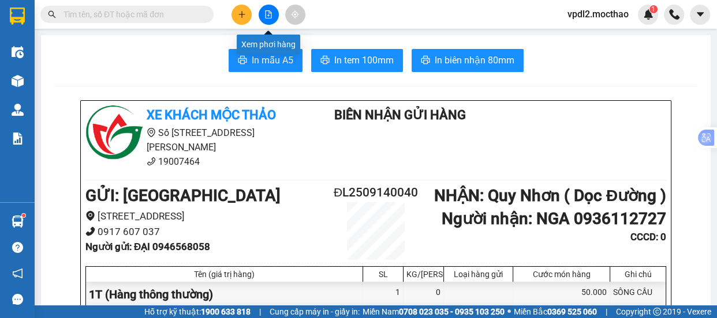
click at [268, 16] on icon "file-add" at bounding box center [268, 14] width 6 height 8
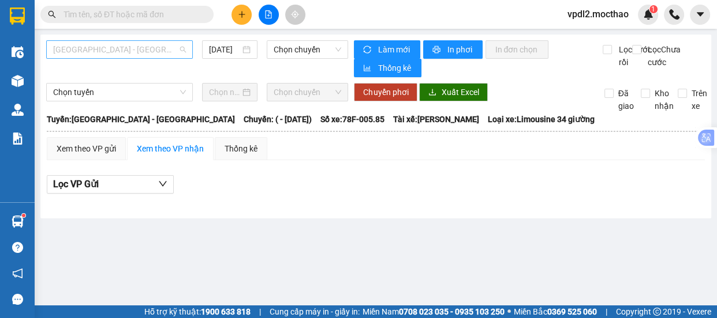
click at [147, 52] on span "[GEOGRAPHIC_DATA] - [GEOGRAPHIC_DATA]" at bounding box center [119, 49] width 133 height 17
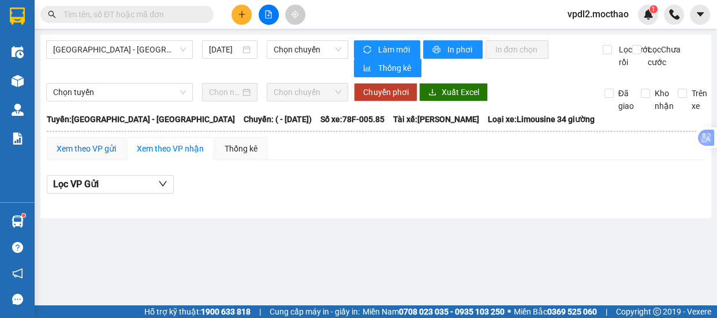
click at [75, 151] on div "Xem theo VP gửi" at bounding box center [86, 148] width 59 height 13
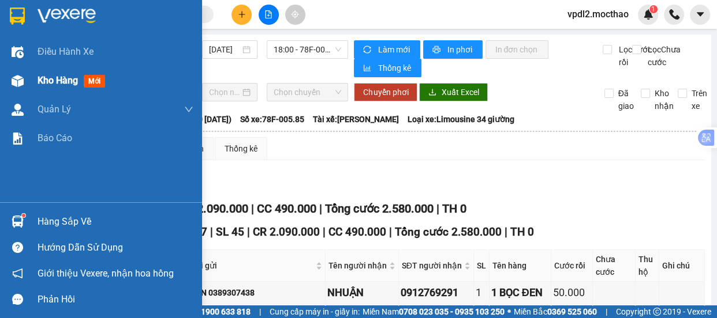
click at [54, 81] on span "Kho hàng" at bounding box center [57, 80] width 40 height 11
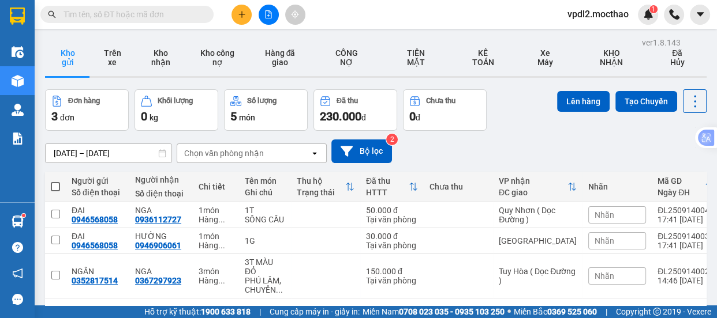
click at [56, 183] on span at bounding box center [55, 186] width 9 height 9
click at [55, 181] on input "checkbox" at bounding box center [55, 181] width 0 height 0
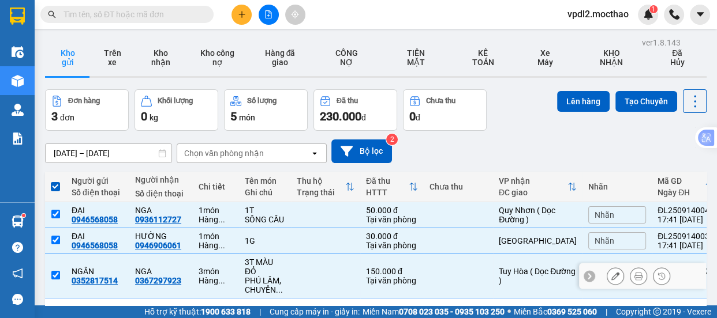
click at [57, 273] on input "checkbox" at bounding box center [55, 275] width 9 height 9
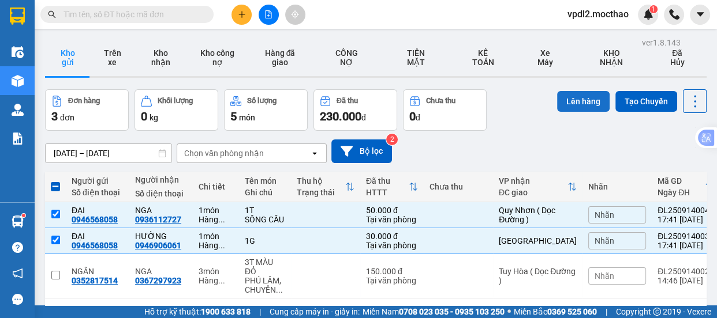
click at [573, 96] on button "Lên hàng" at bounding box center [583, 101] width 52 height 21
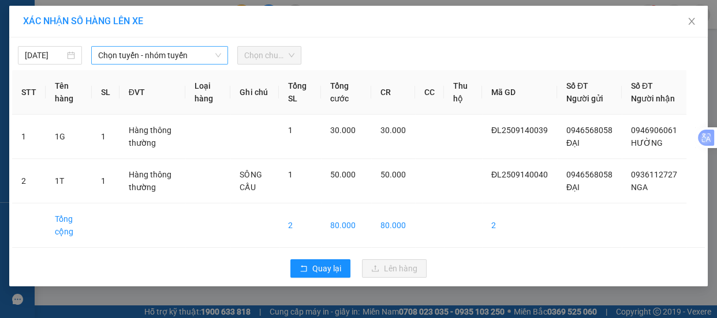
drag, startPoint x: 176, startPoint y: 50, endPoint x: 179, endPoint y: 65, distance: 14.7
click at [177, 51] on span "Chọn tuyến - nhóm tuyến" at bounding box center [159, 55] width 123 height 17
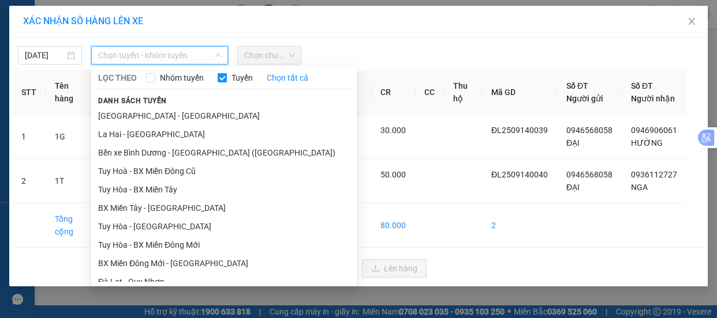
drag, startPoint x: 141, startPoint y: 179, endPoint x: 234, endPoint y: 75, distance: 140.1
click at [141, 273] on li "Đà Lạt - Quy Nhơn" at bounding box center [223, 282] width 265 height 18
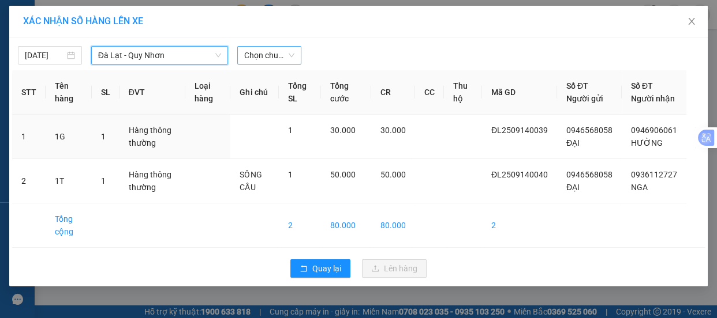
click at [286, 57] on span "Chọn chuyến" at bounding box center [269, 55] width 50 height 17
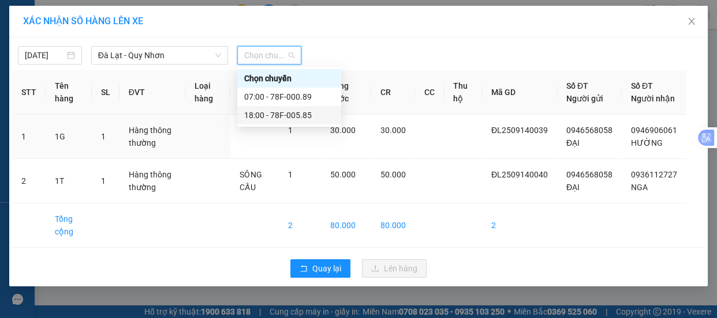
click at [270, 118] on div "18:00 - 78F-005.85" at bounding box center [289, 115] width 90 height 13
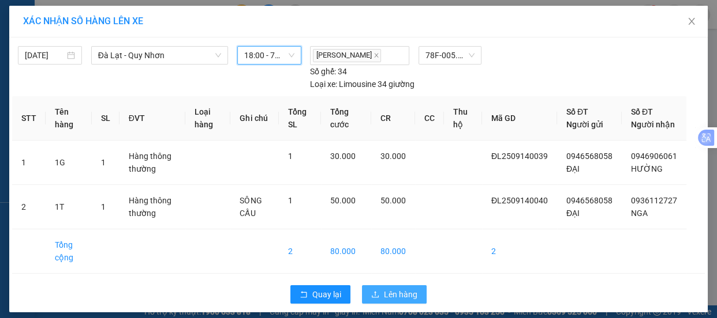
click at [391, 301] on span "Lên hàng" at bounding box center [400, 294] width 33 height 13
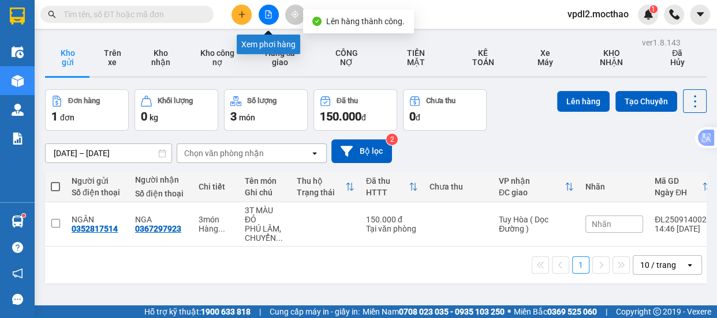
click at [269, 18] on icon "file-add" at bounding box center [268, 14] width 6 height 8
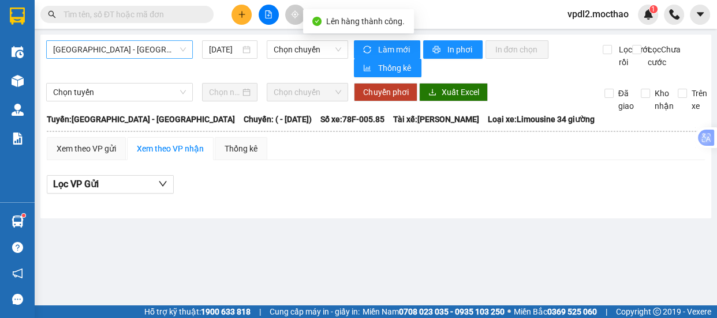
click at [154, 54] on span "[GEOGRAPHIC_DATA] - [GEOGRAPHIC_DATA]" at bounding box center [119, 49] width 133 height 17
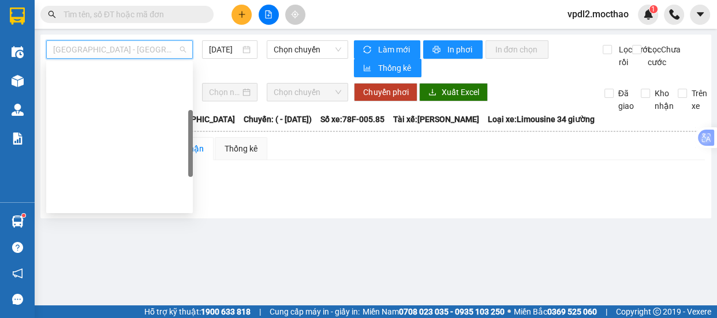
click at [101, 251] on div "Đà Lạt - Quy Nhơn" at bounding box center [119, 257] width 133 height 13
type input "[DATE]"
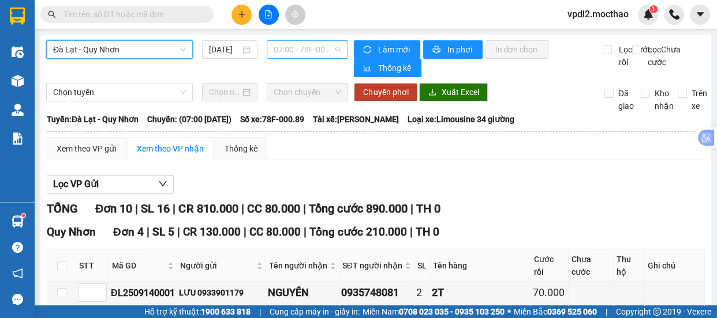
click at [322, 50] on span "07:00 - 78F-000.89" at bounding box center [306, 49] width 67 height 17
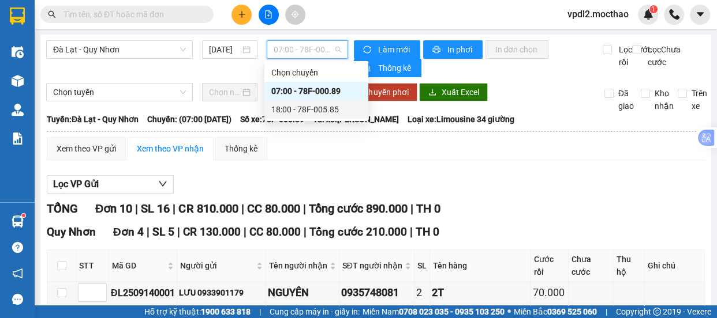
click at [312, 111] on div "18:00 - 78F-005.85" at bounding box center [316, 109] width 90 height 13
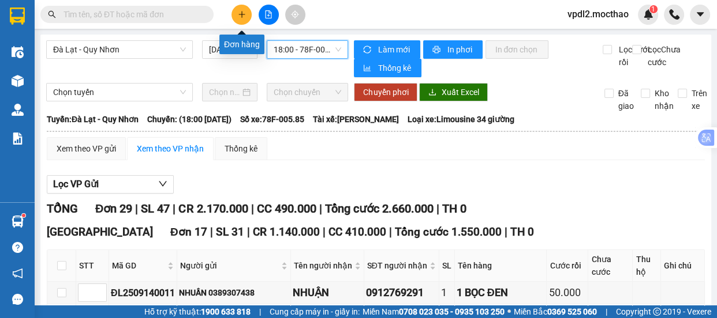
click at [243, 17] on icon "plus" at bounding box center [242, 14] width 8 height 8
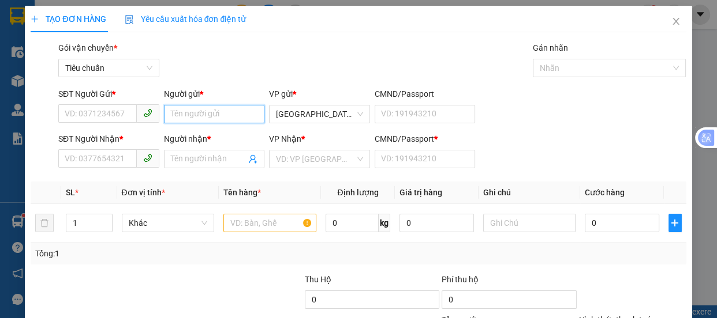
click at [199, 119] on input "Người gửi *" at bounding box center [214, 114] width 101 height 18
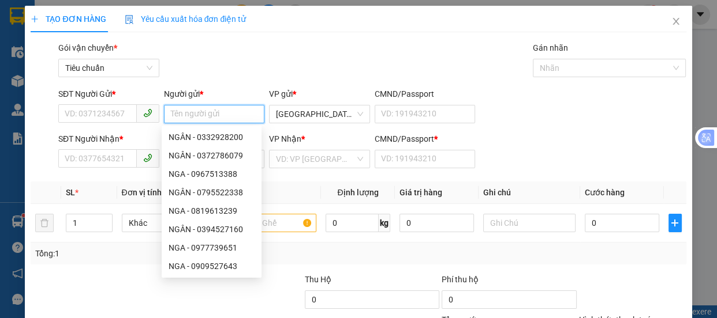
click at [192, 114] on input "Người gửi *" at bounding box center [214, 114] width 101 height 18
click at [192, 117] on input "Người gửi *" at bounding box center [214, 114] width 101 height 18
type input "HUYỀN"
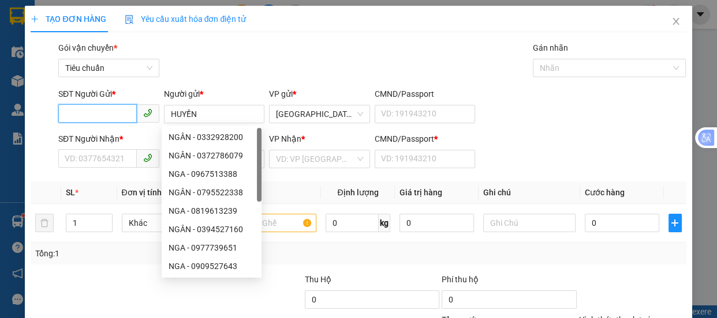
click at [81, 122] on input "SĐT Người Gửi *" at bounding box center [97, 113] width 78 height 18
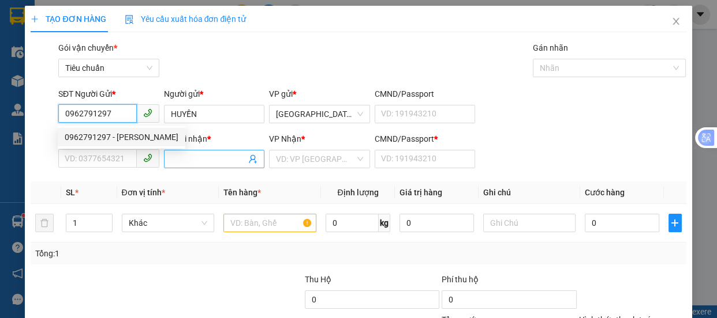
type input "0962791297"
click at [201, 159] on input "Người nhận *" at bounding box center [209, 159] width 76 height 13
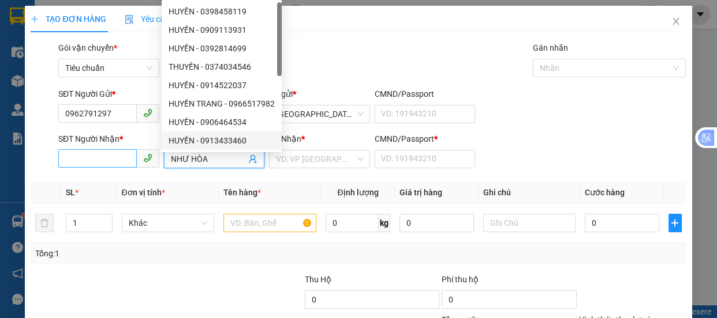
type input "NHƯ HÒA"
click at [98, 156] on input "SĐT Người Nhận *" at bounding box center [97, 158] width 78 height 18
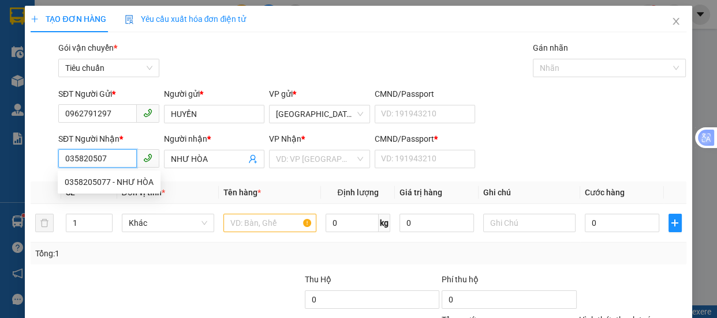
type input "0358205077"
click at [137, 183] on div "0358205077 - NHƯ HÒA" at bounding box center [109, 182] width 89 height 13
type input "0"
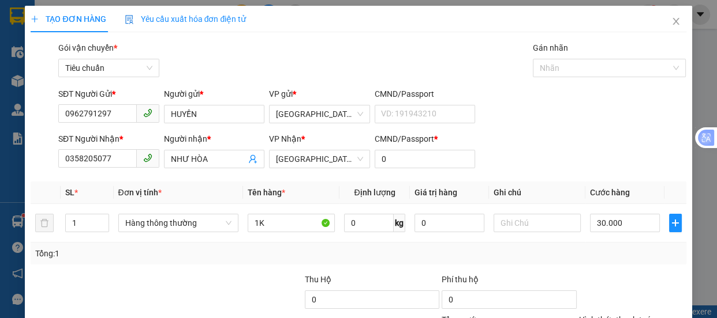
click at [608, 255] on div "Tại văn phòng" at bounding box center [625, 261] width 92 height 13
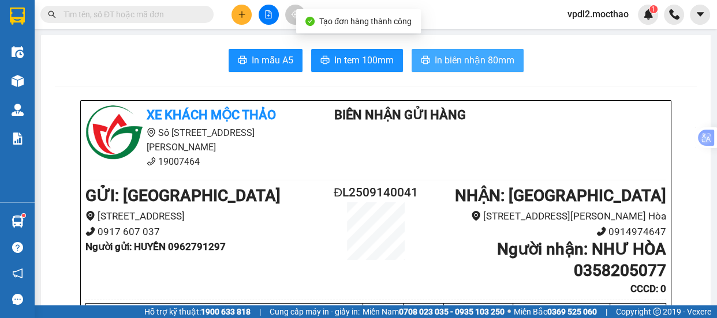
drag, startPoint x: 470, startPoint y: 62, endPoint x: 502, endPoint y: 83, distance: 38.2
click at [470, 62] on span "In biên nhận 80mm" at bounding box center [474, 60] width 80 height 14
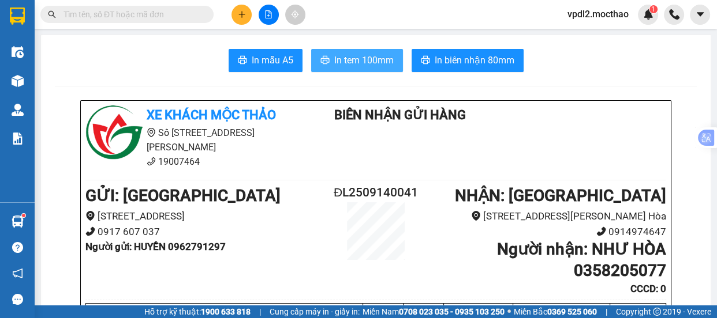
click at [364, 60] on span "In tem 100mm" at bounding box center [363, 60] width 59 height 14
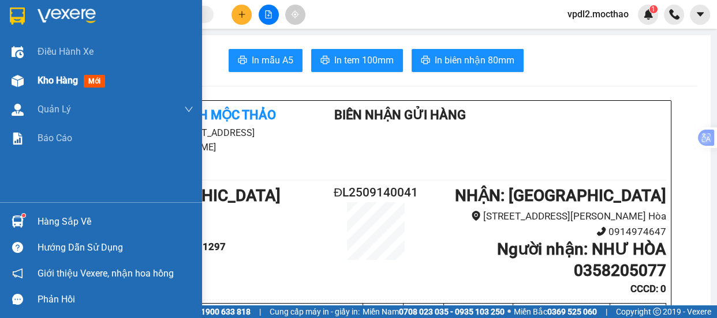
click at [42, 84] on span "Kho hàng" at bounding box center [57, 80] width 40 height 11
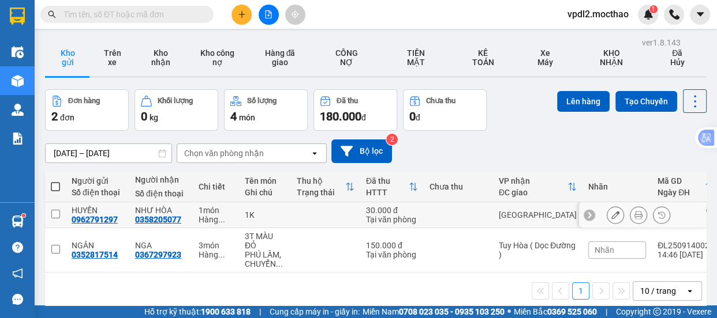
click at [54, 215] on input "checkbox" at bounding box center [55, 214] width 9 height 9
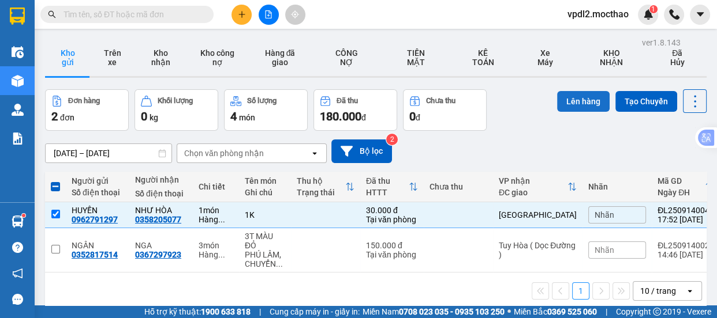
click at [566, 105] on button "Lên hàng" at bounding box center [583, 101] width 52 height 21
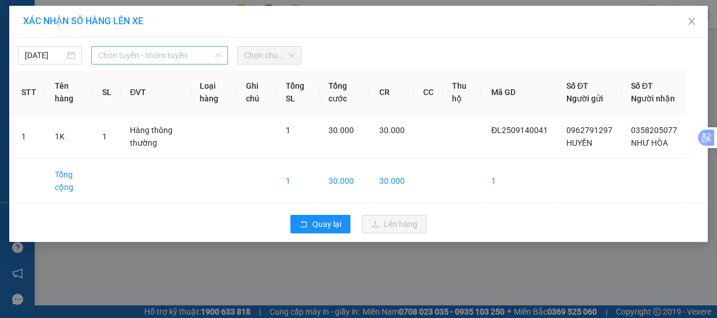
click at [185, 52] on span "Chọn tuyến - nhóm tuyến" at bounding box center [159, 55] width 123 height 17
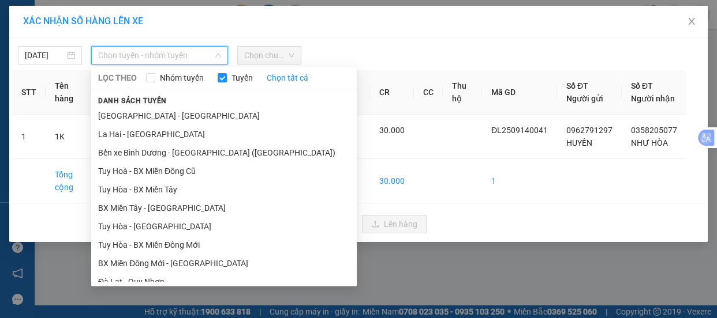
drag, startPoint x: 138, startPoint y: 178, endPoint x: 271, endPoint y: 65, distance: 174.3
click at [138, 273] on li "Đà Lạt - Quy Nhơn" at bounding box center [223, 282] width 265 height 18
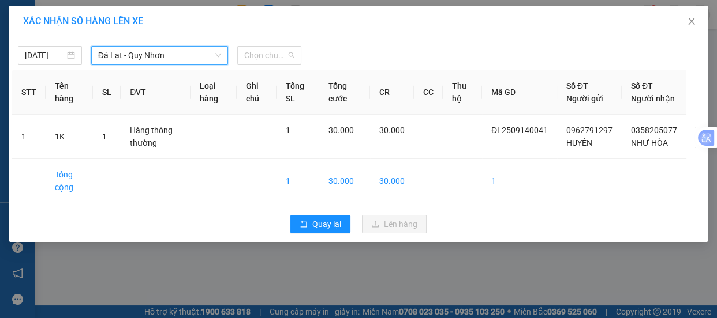
drag, startPoint x: 277, startPoint y: 58, endPoint x: 275, endPoint y: 110, distance: 51.4
click at [282, 69] on body "Kết quả tìm kiếm ( 0 ) Bộ lọc No Data vpdl2.mocthao 1 Điều hành xe Kho hàng mới…" at bounding box center [358, 159] width 717 height 318
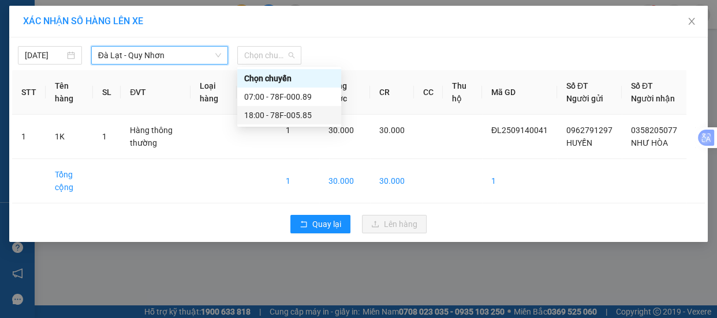
drag, startPoint x: 272, startPoint y: 112, endPoint x: 300, endPoint y: 121, distance: 28.8
click at [273, 113] on div "18:00 - 78F-005.85" at bounding box center [289, 115] width 90 height 13
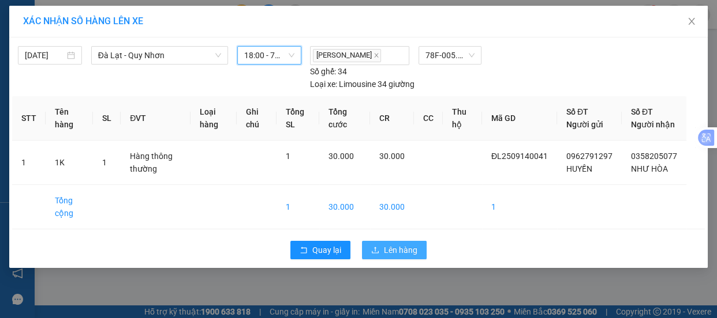
click at [390, 257] on span "Lên hàng" at bounding box center [400, 250] width 33 height 13
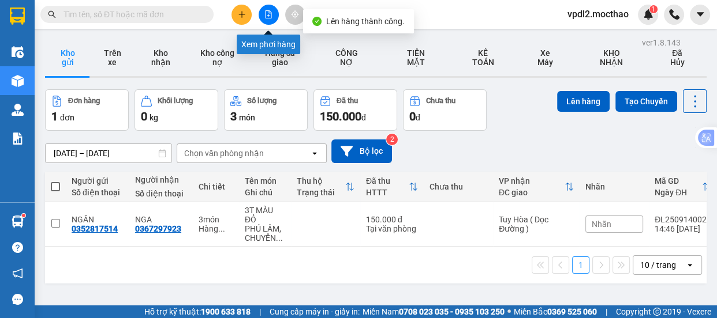
click at [269, 10] on icon "file-add" at bounding box center [268, 14] width 6 height 8
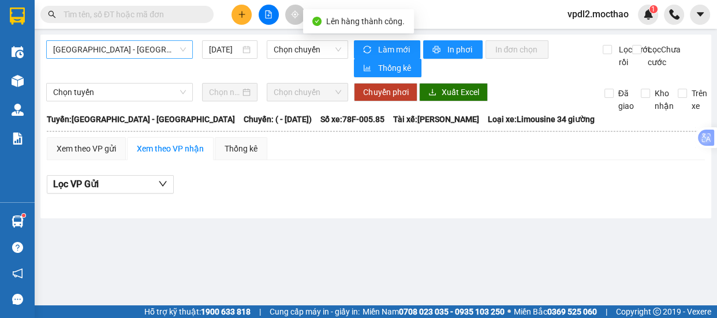
click at [152, 51] on span "[GEOGRAPHIC_DATA] - [GEOGRAPHIC_DATA]" at bounding box center [119, 49] width 133 height 17
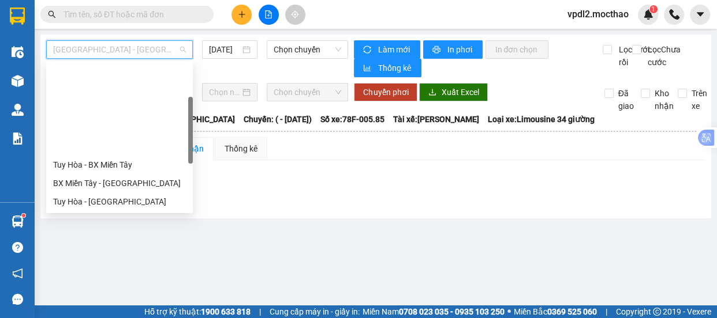
drag, startPoint x: 101, startPoint y: 156, endPoint x: 299, endPoint y: 69, distance: 216.7
click at [104, 251] on div "Đà Lạt - Quy Nhơn" at bounding box center [119, 257] width 133 height 13
type input "[DATE]"
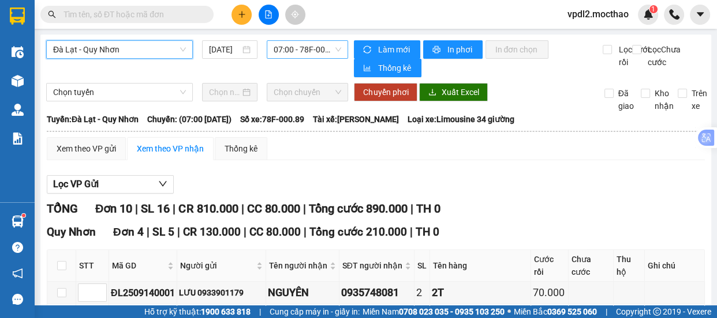
click at [321, 57] on span "07:00 - 78F-000.89" at bounding box center [306, 49] width 67 height 17
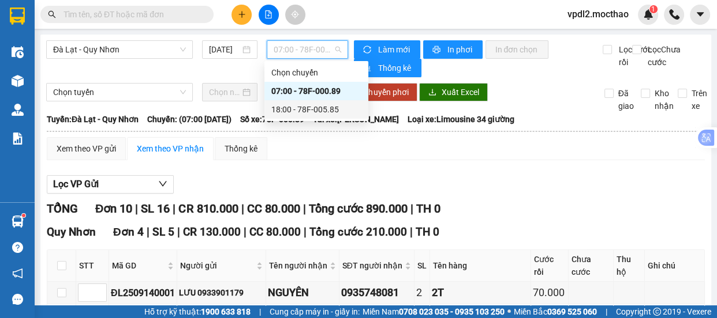
click at [310, 115] on div "18:00 - 78F-005.85" at bounding box center [316, 109] width 90 height 13
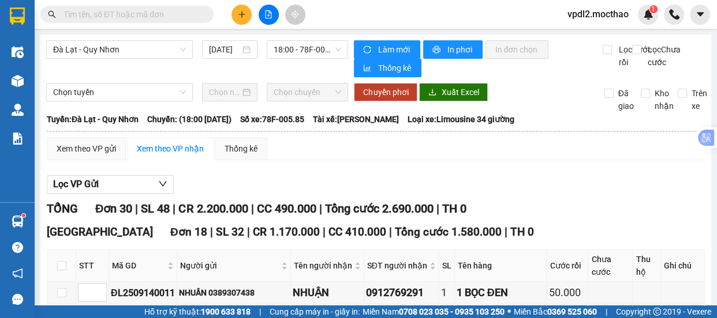
click at [460, 47] on span "In phơi" at bounding box center [460, 49] width 27 height 13
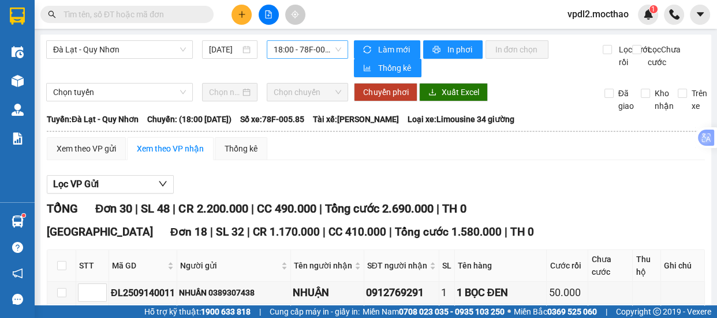
click at [322, 46] on span "18:00 - 78F-005.85" at bounding box center [306, 49] width 67 height 17
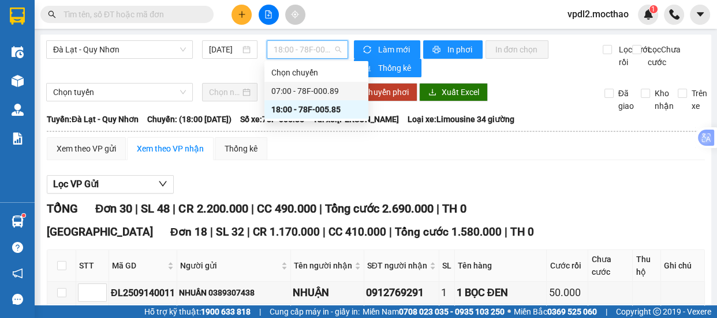
drag, startPoint x: 301, startPoint y: 92, endPoint x: 311, endPoint y: 90, distance: 10.1
click at [301, 92] on div "07:00 - 78F-000.89" at bounding box center [316, 91] width 90 height 13
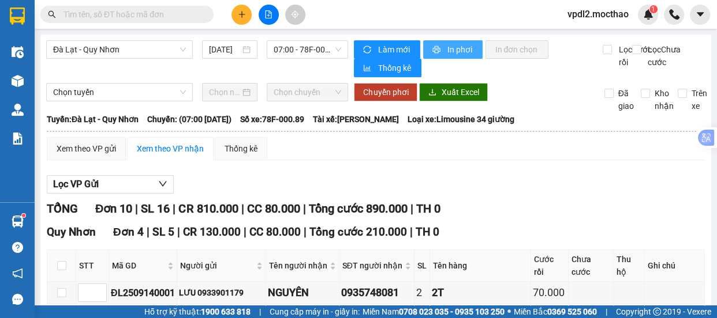
click at [447, 45] on span "In phơi" at bounding box center [460, 49] width 27 height 13
